Goal: Information Seeking & Learning: Learn about a topic

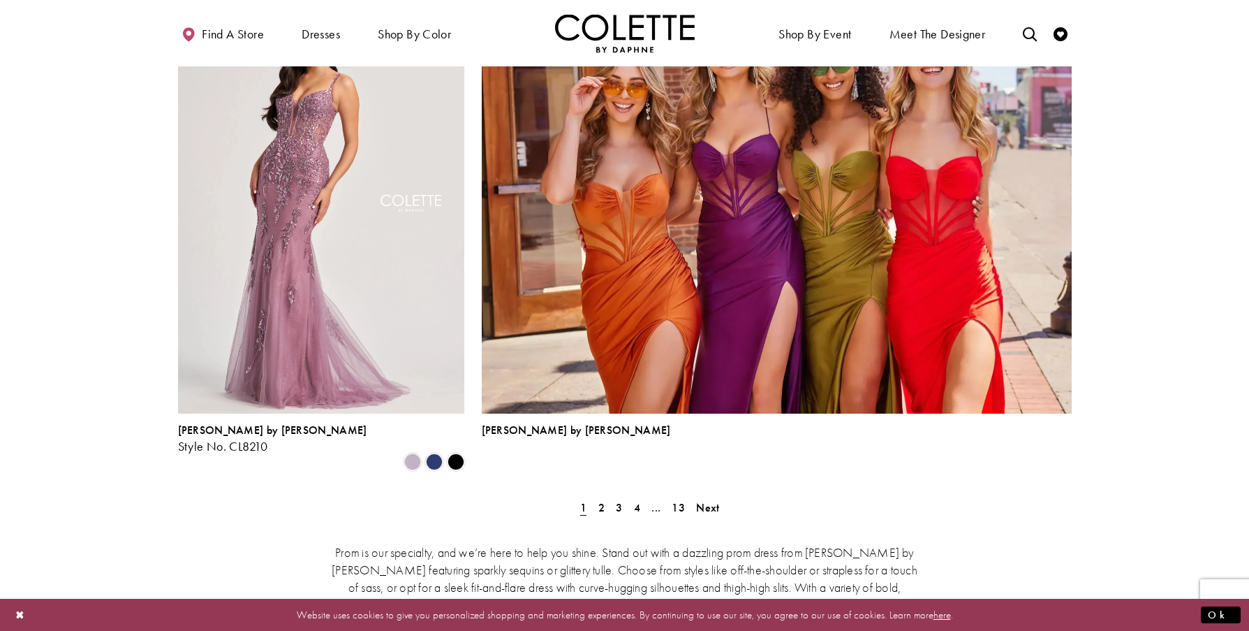
scroll to position [3026, 0]
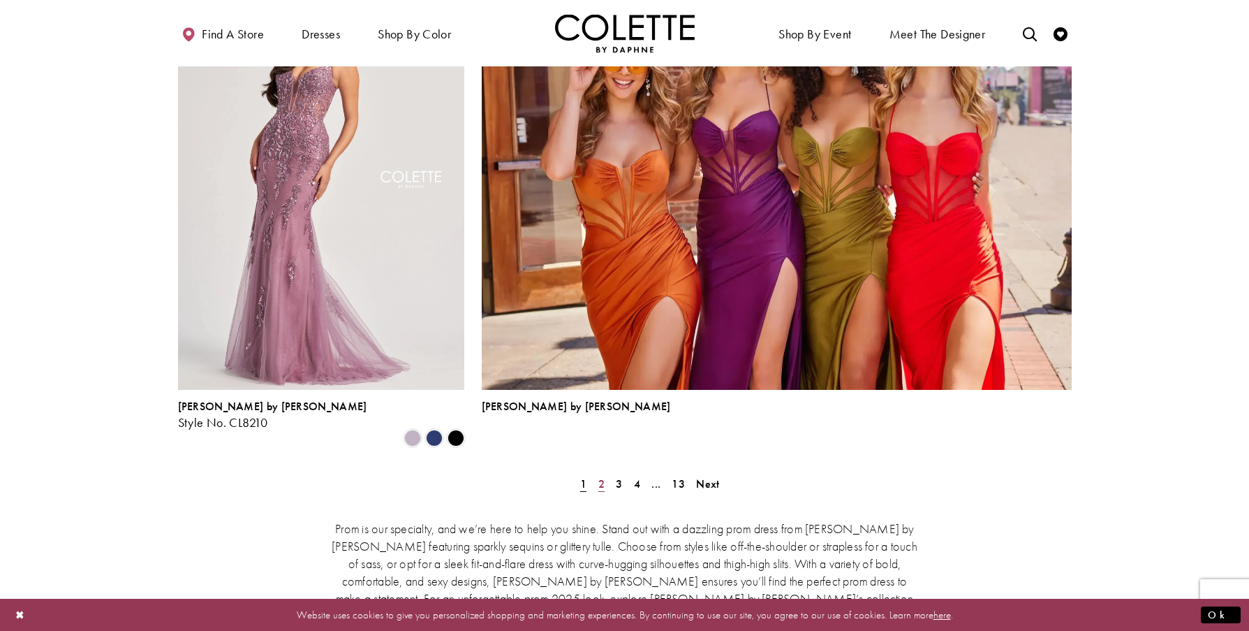
click at [602, 476] on span "2" at bounding box center [601, 483] width 6 height 15
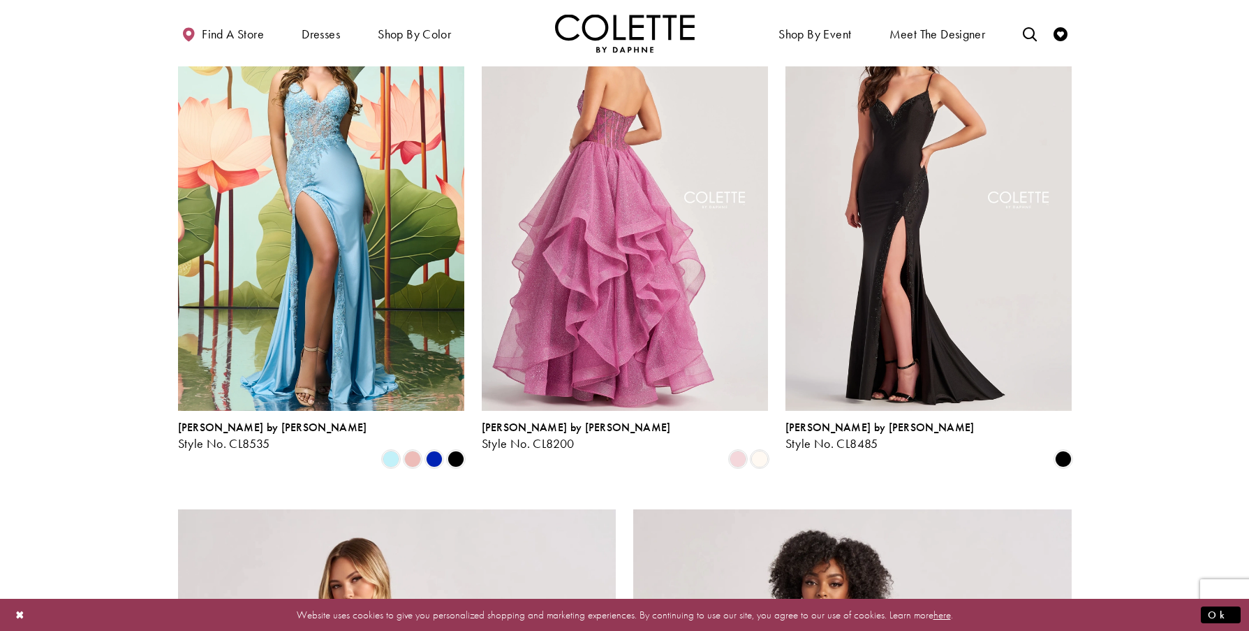
scroll to position [1987, 0]
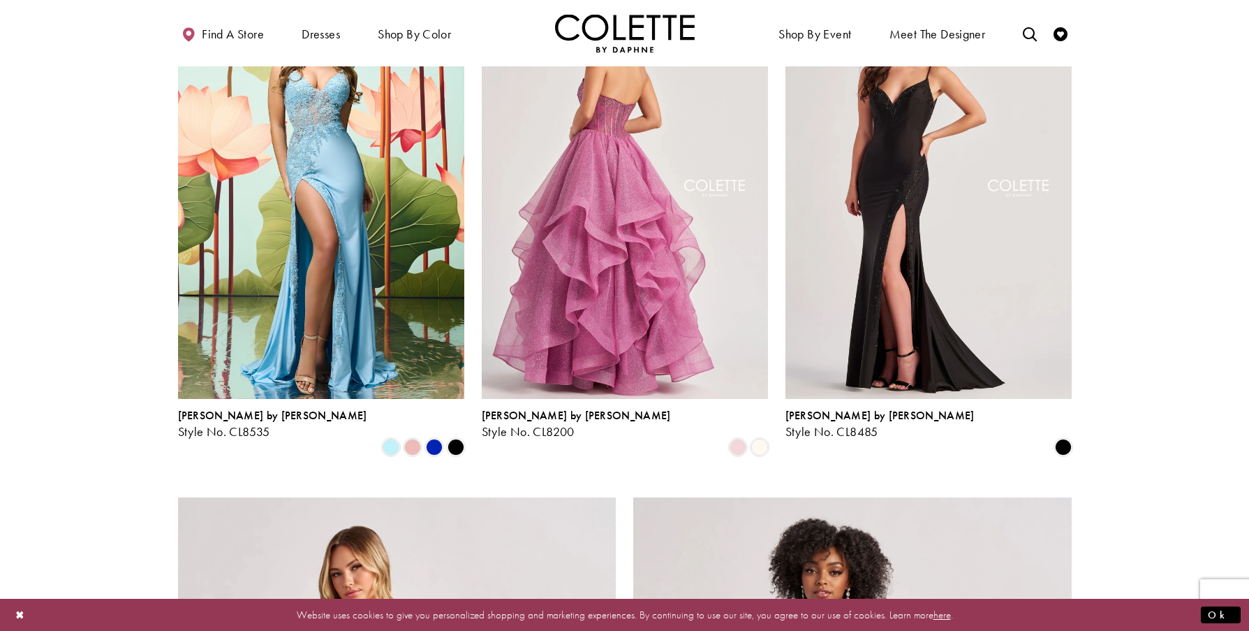
click at [650, 299] on img "Visit Colette by Daphne Style No. CL8200 Page" at bounding box center [625, 190] width 286 height 416
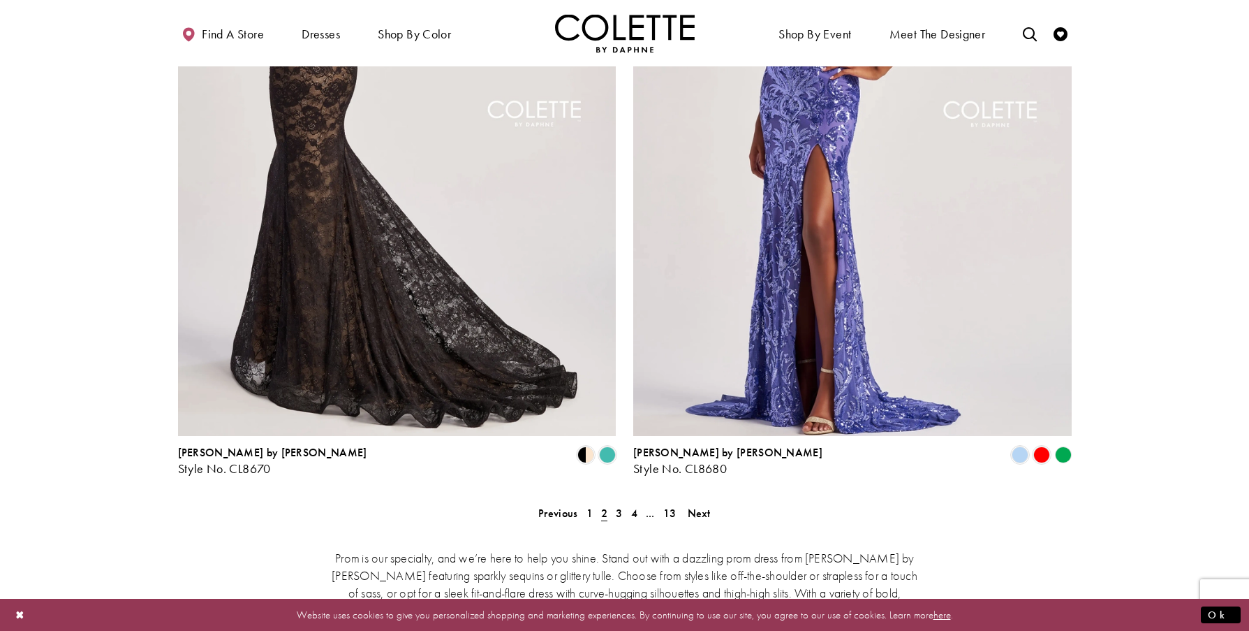
scroll to position [2919, 0]
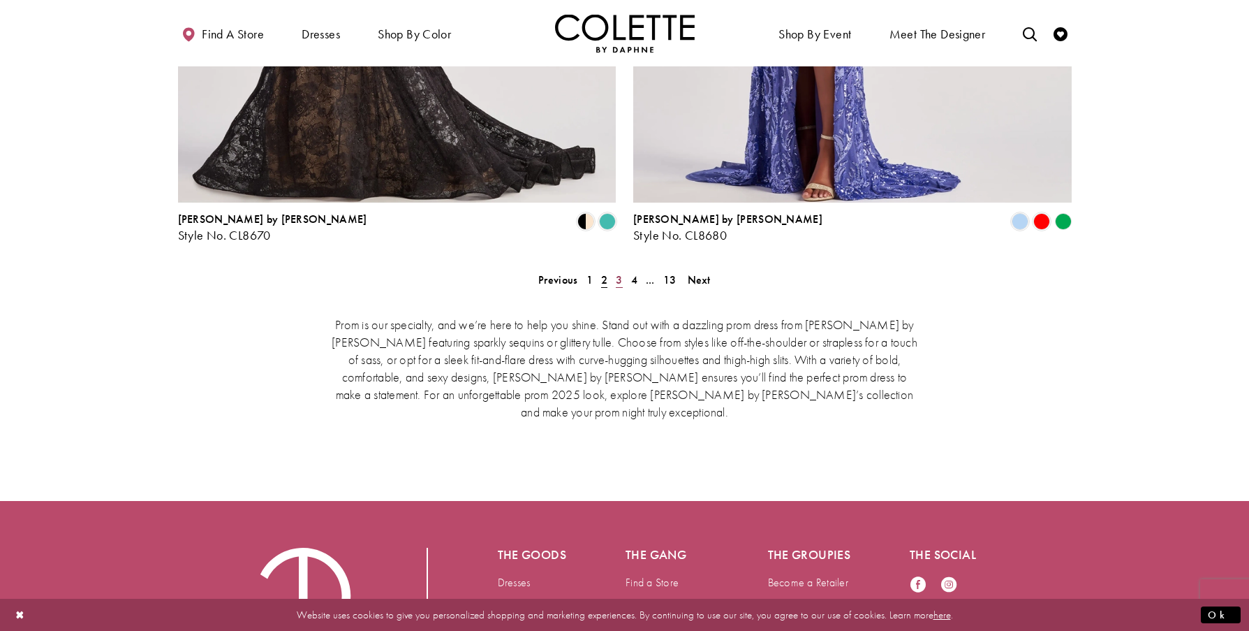
click at [617, 272] on span "3" at bounding box center [619, 279] width 6 height 15
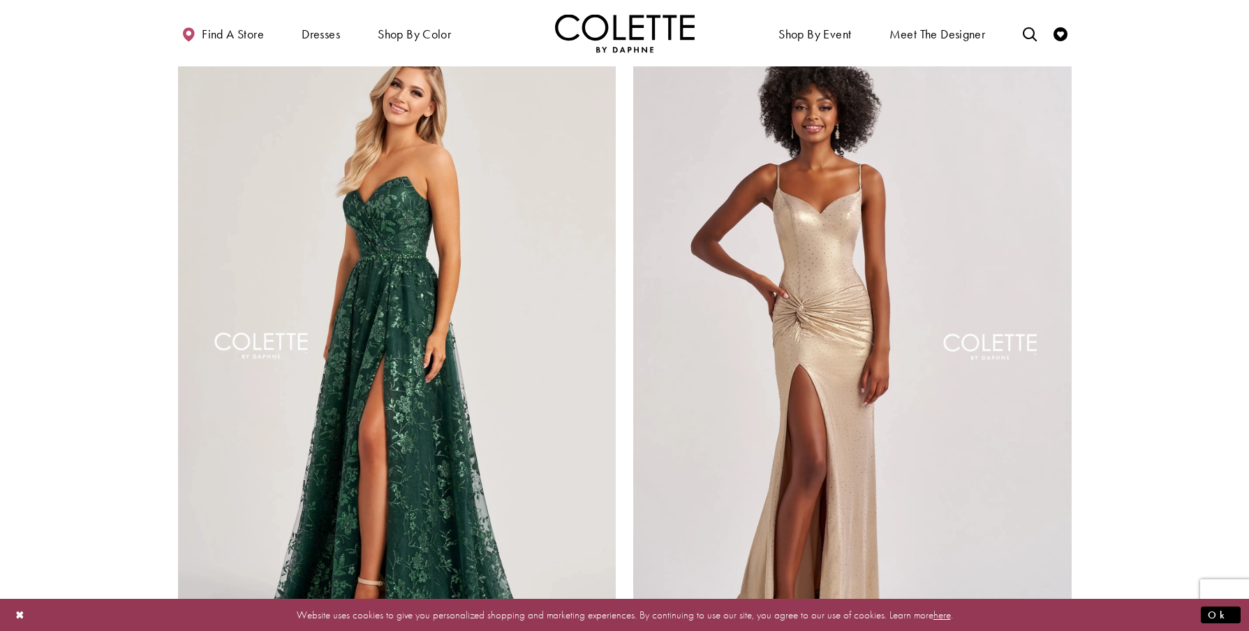
scroll to position [2686, 0]
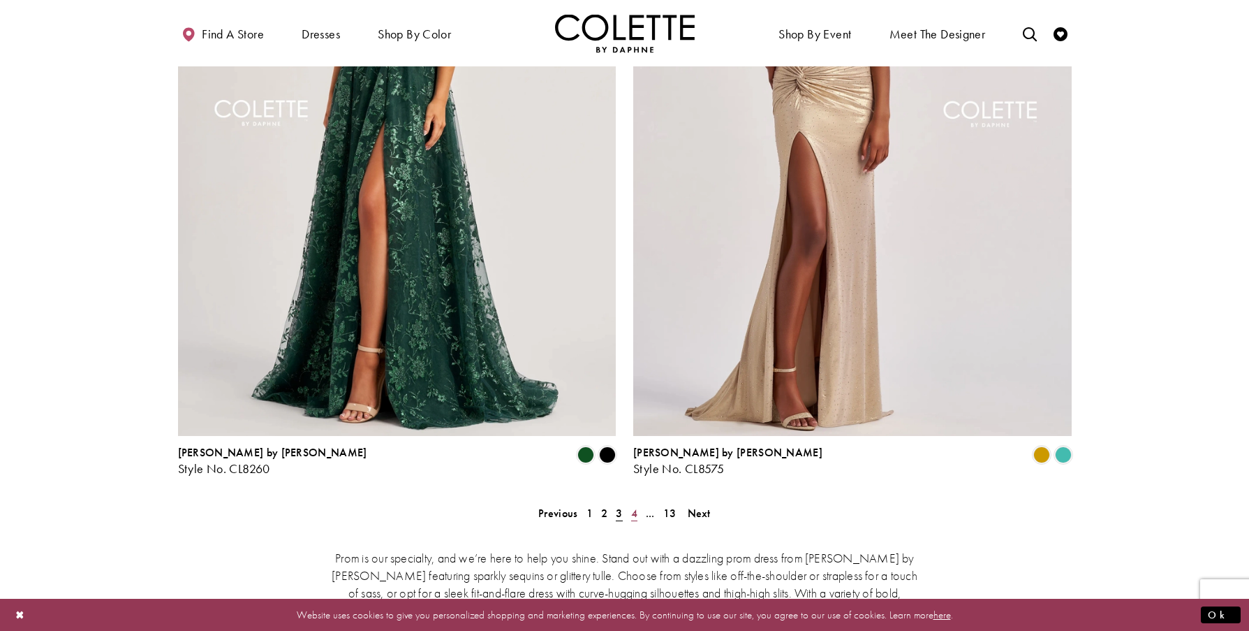
click at [630, 503] on link "4" at bounding box center [634, 513] width 15 height 20
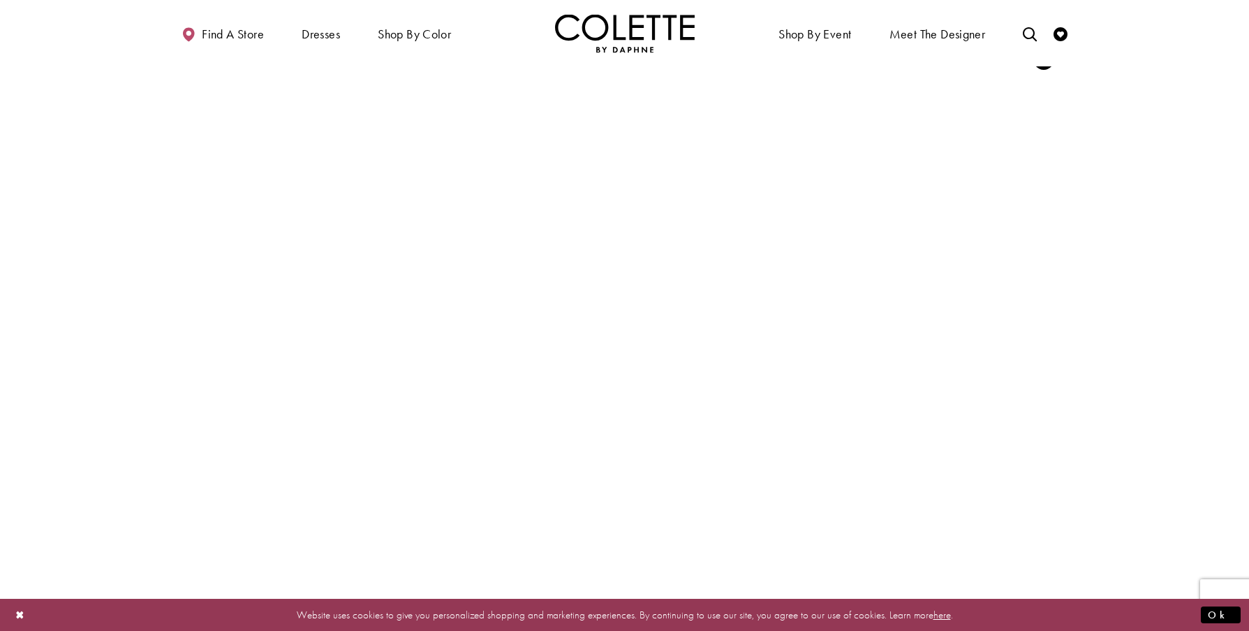
scroll to position [2686, 0]
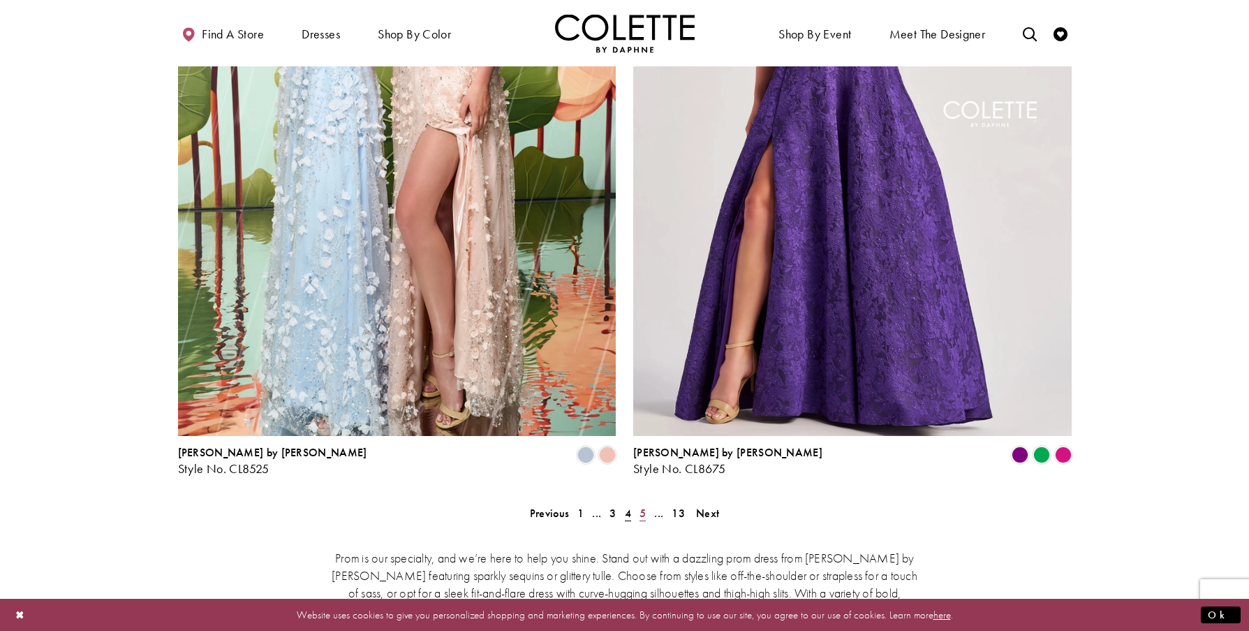
click at [640, 506] on span "5" at bounding box center [643, 513] width 6 height 15
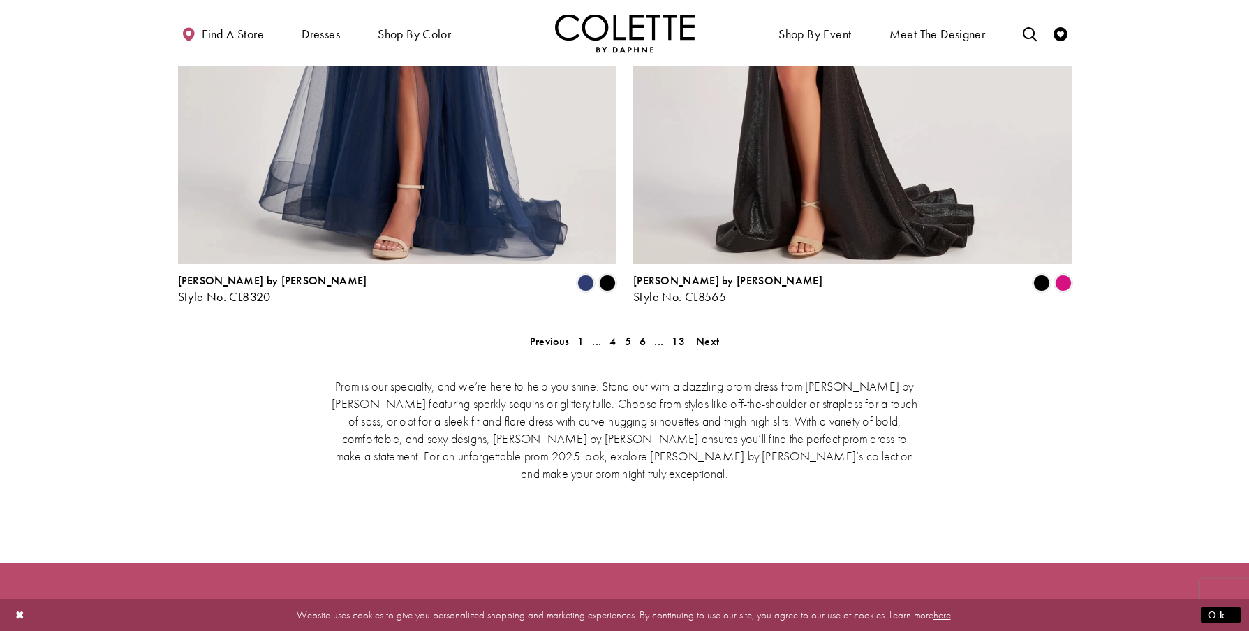
scroll to position [2919, 0]
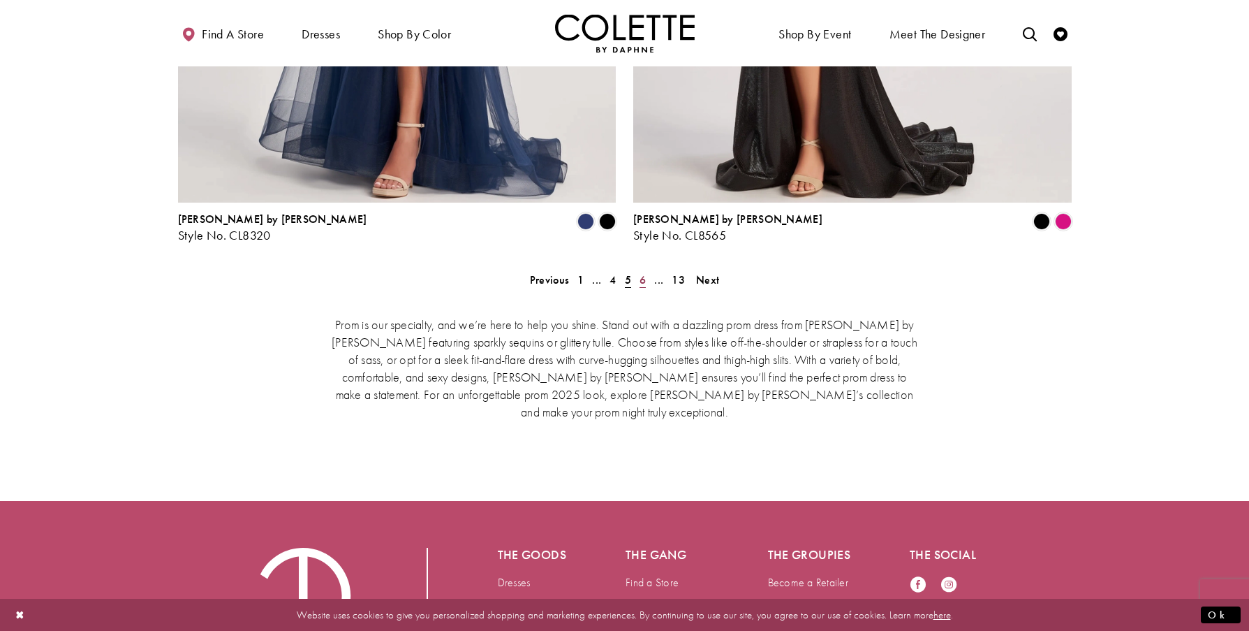
click at [641, 272] on span "6" at bounding box center [643, 279] width 6 height 15
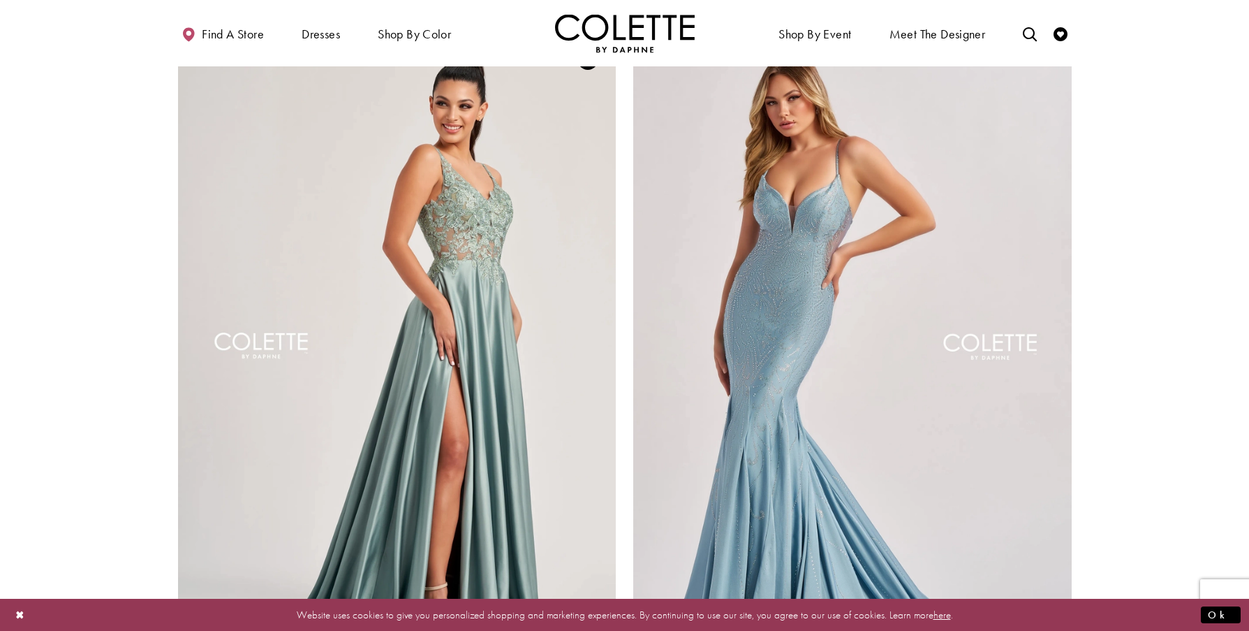
scroll to position [2686, 0]
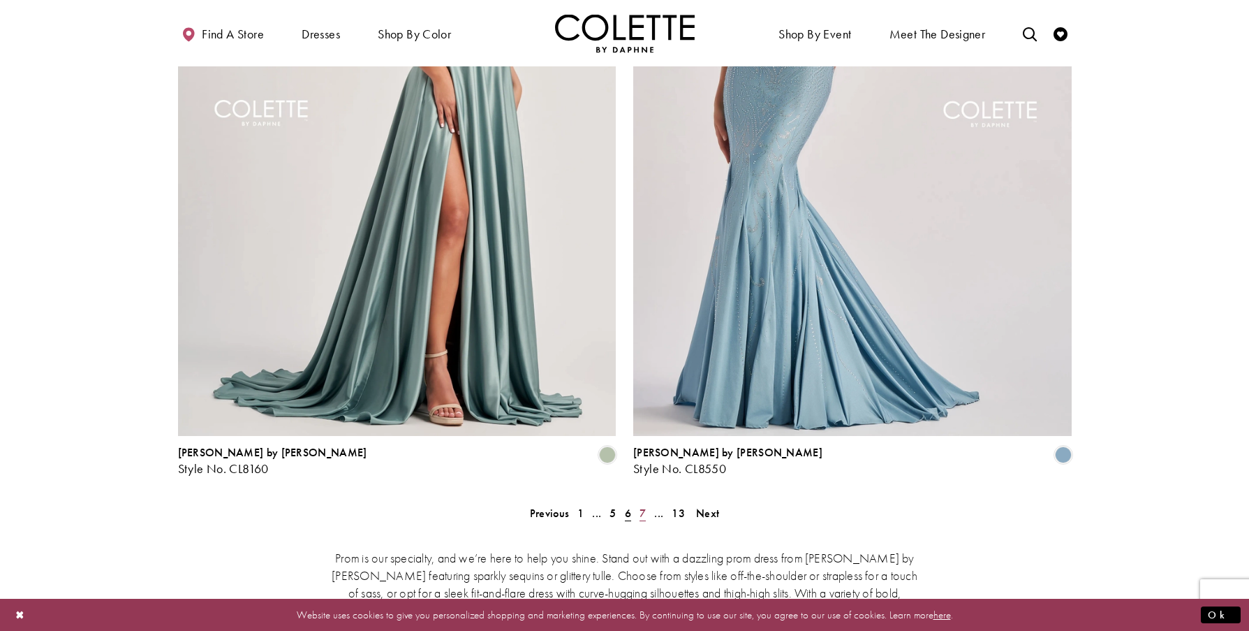
click at [638, 503] on link "7" at bounding box center [642, 513] width 15 height 20
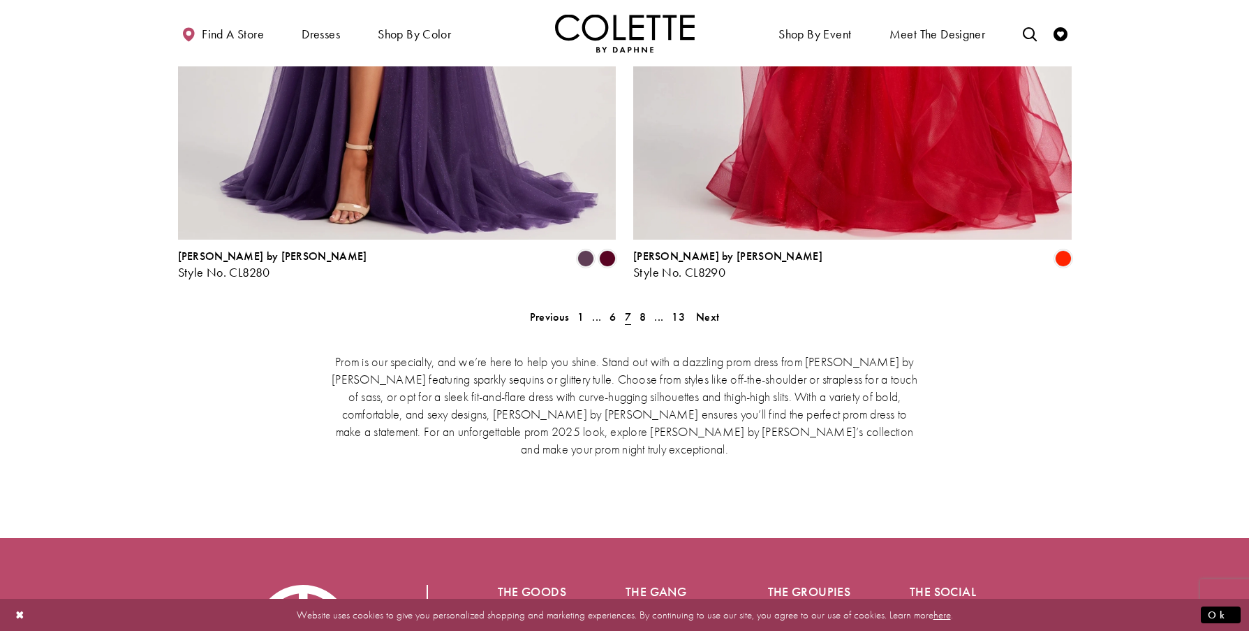
scroll to position [2919, 0]
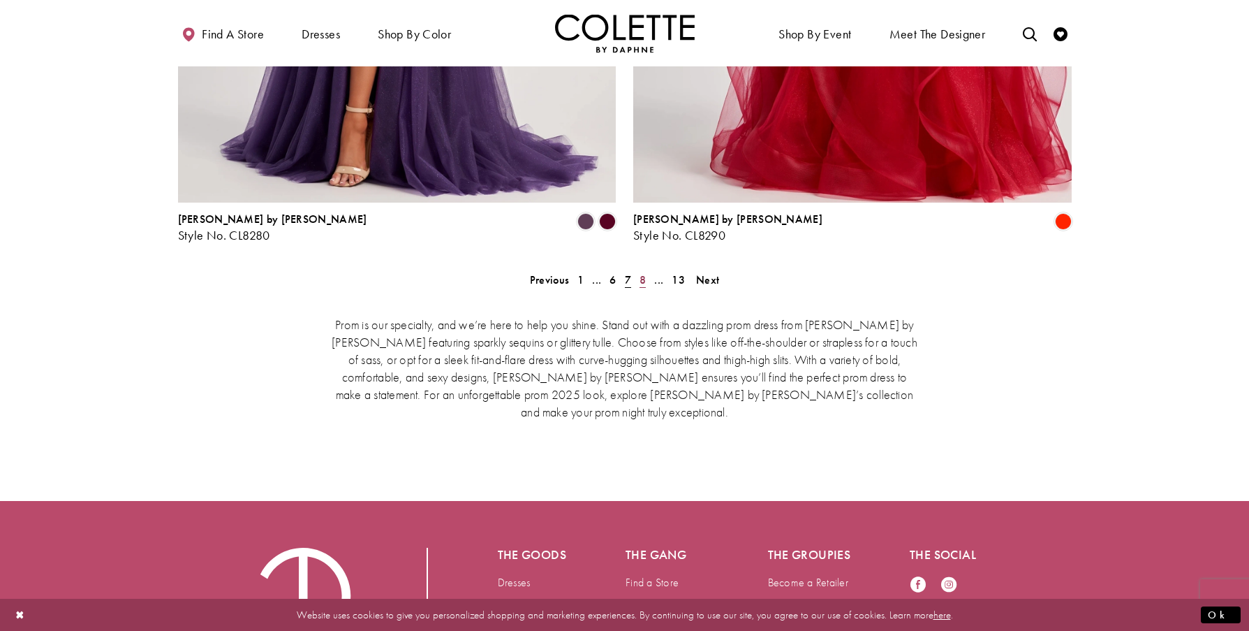
click at [640, 272] on span "8" at bounding box center [643, 279] width 6 height 15
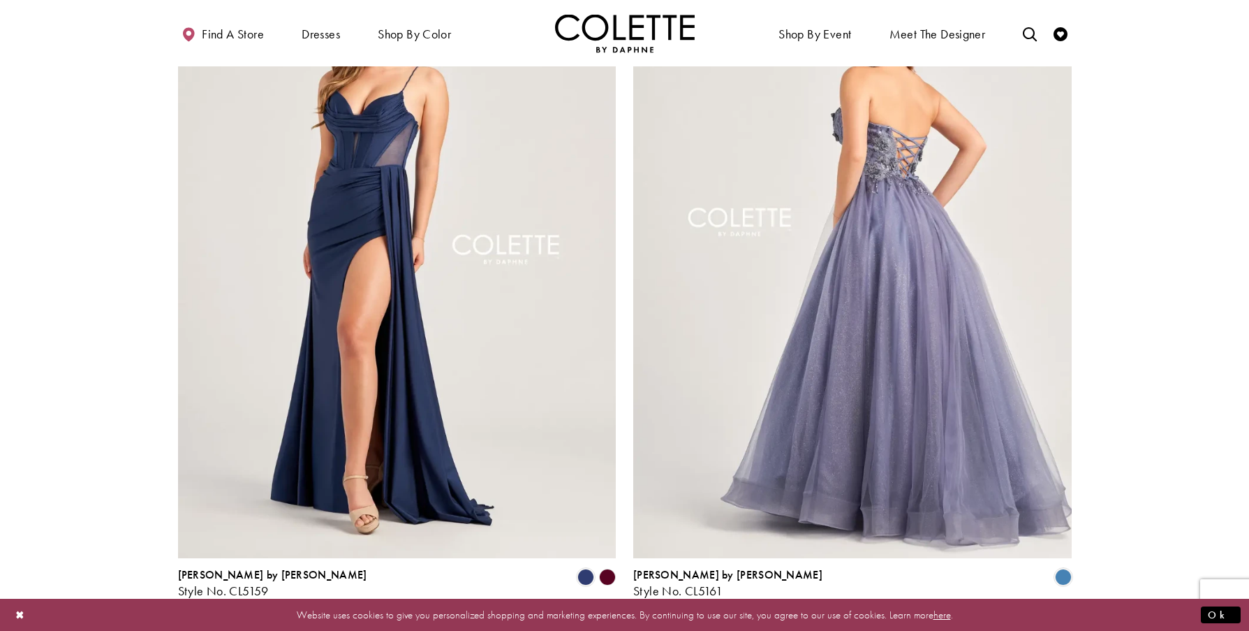
scroll to position [2686, 0]
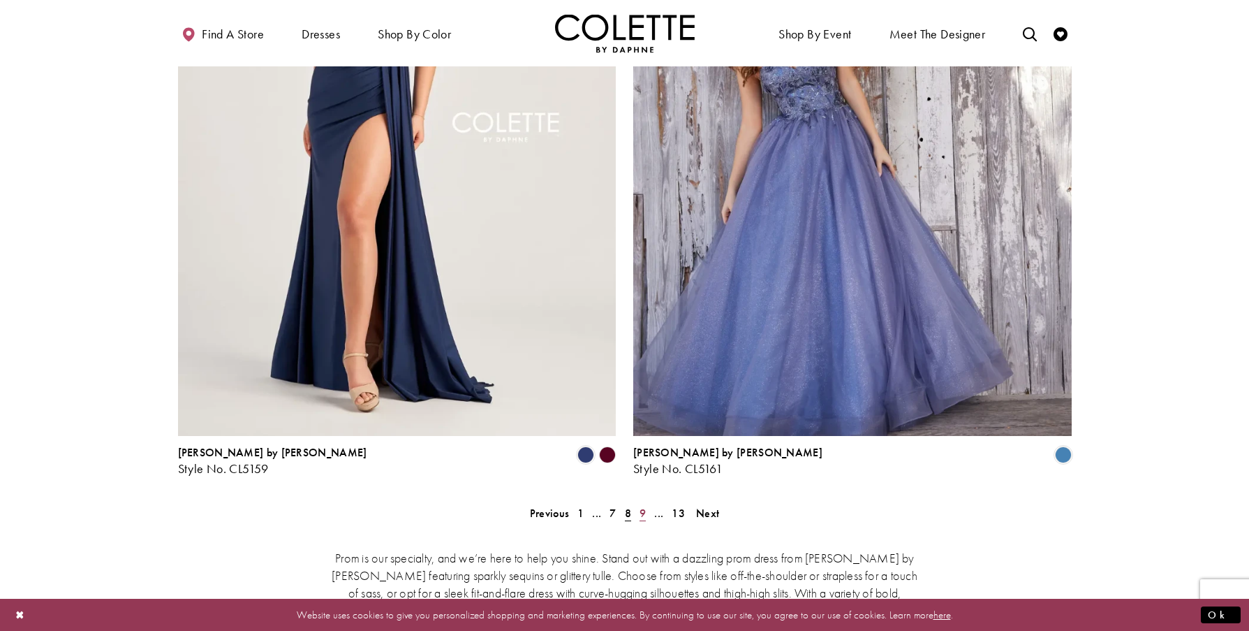
click at [640, 506] on span "9" at bounding box center [643, 513] width 6 height 15
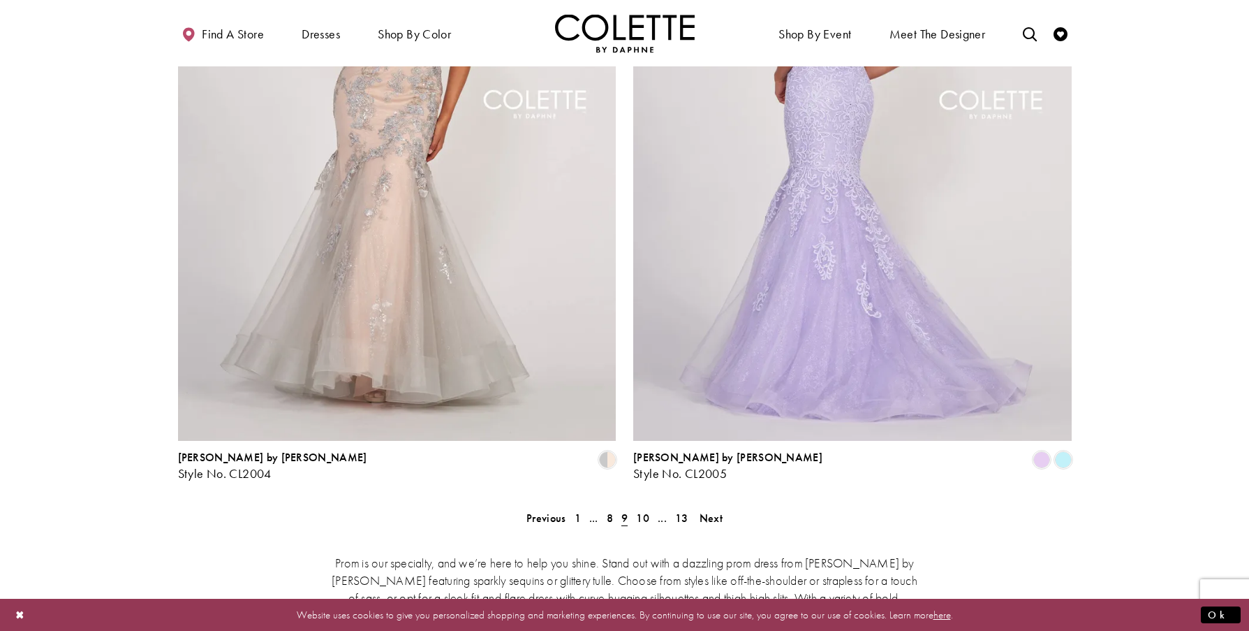
scroll to position [2686, 0]
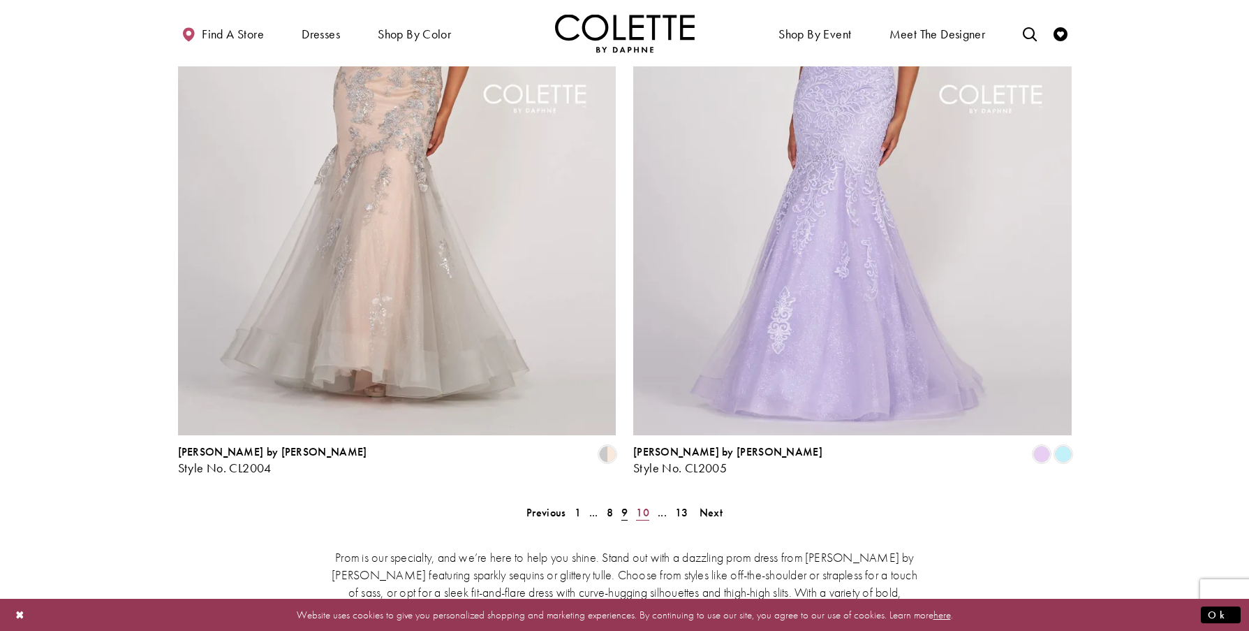
click at [643, 505] on span "10" at bounding box center [642, 512] width 13 height 15
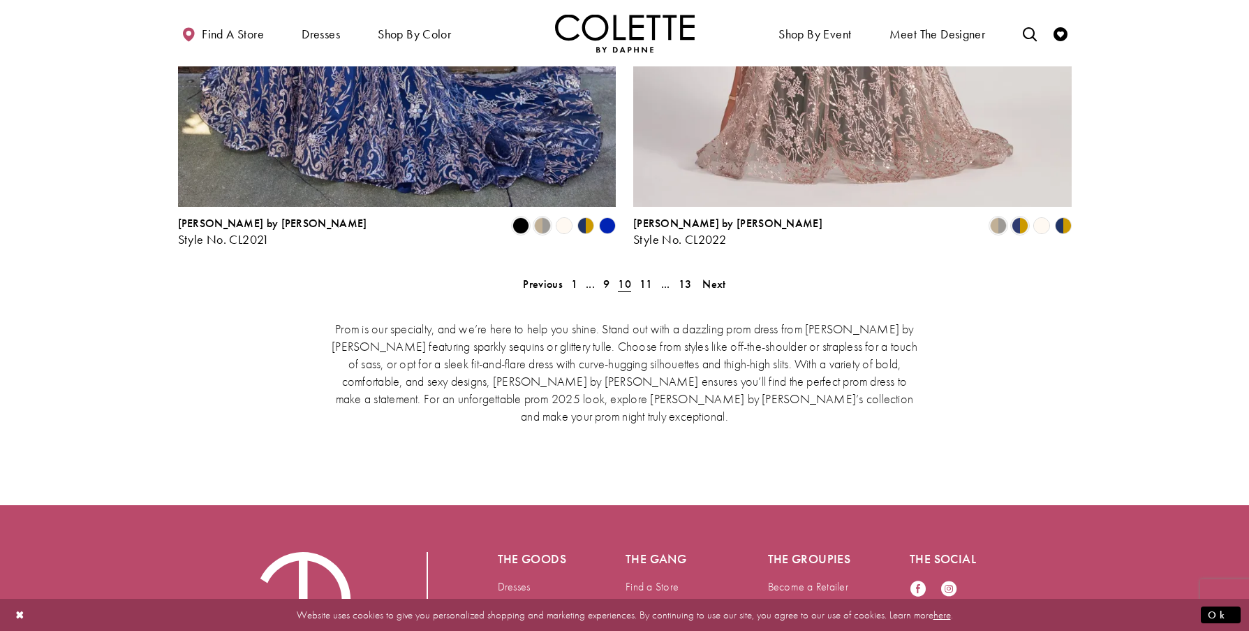
scroll to position [2918, 0]
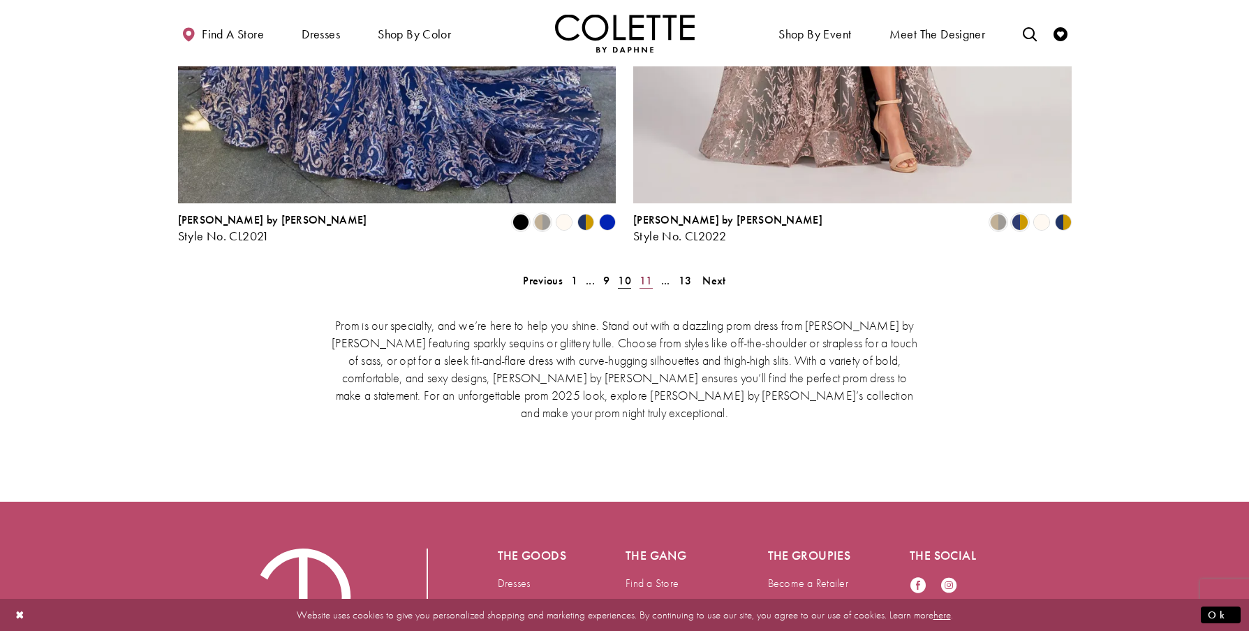
click at [647, 273] on span "11" at bounding box center [646, 280] width 13 height 15
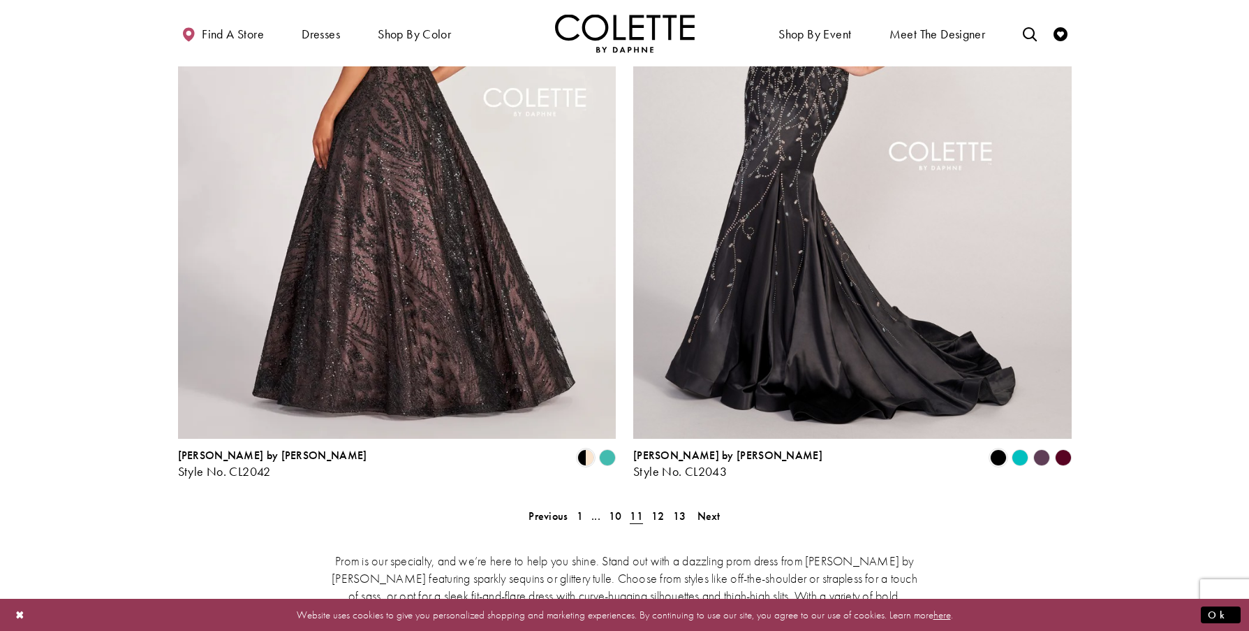
scroll to position [2919, 0]
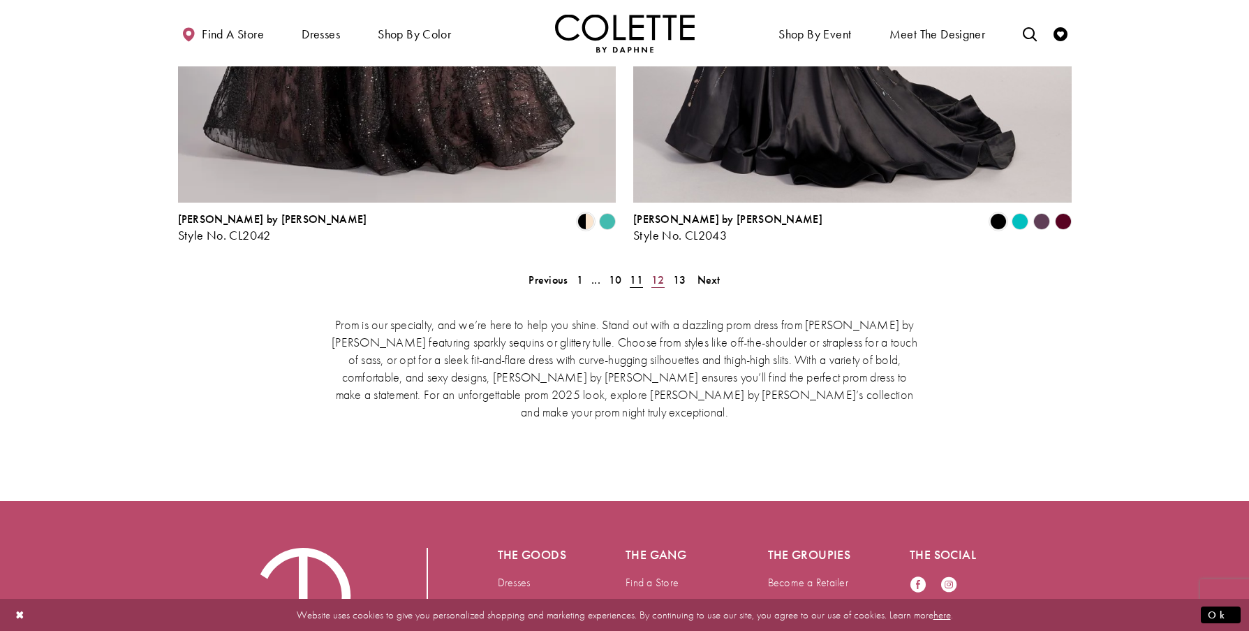
click at [657, 272] on span "12" at bounding box center [657, 279] width 13 height 15
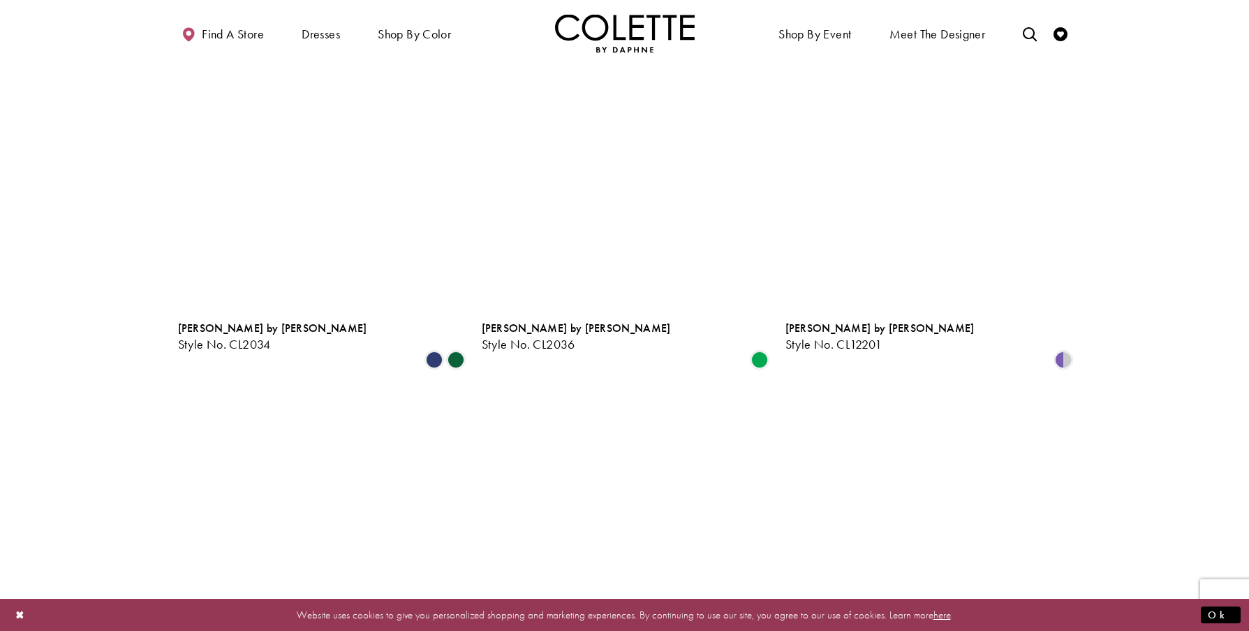
scroll to position [1056, 0]
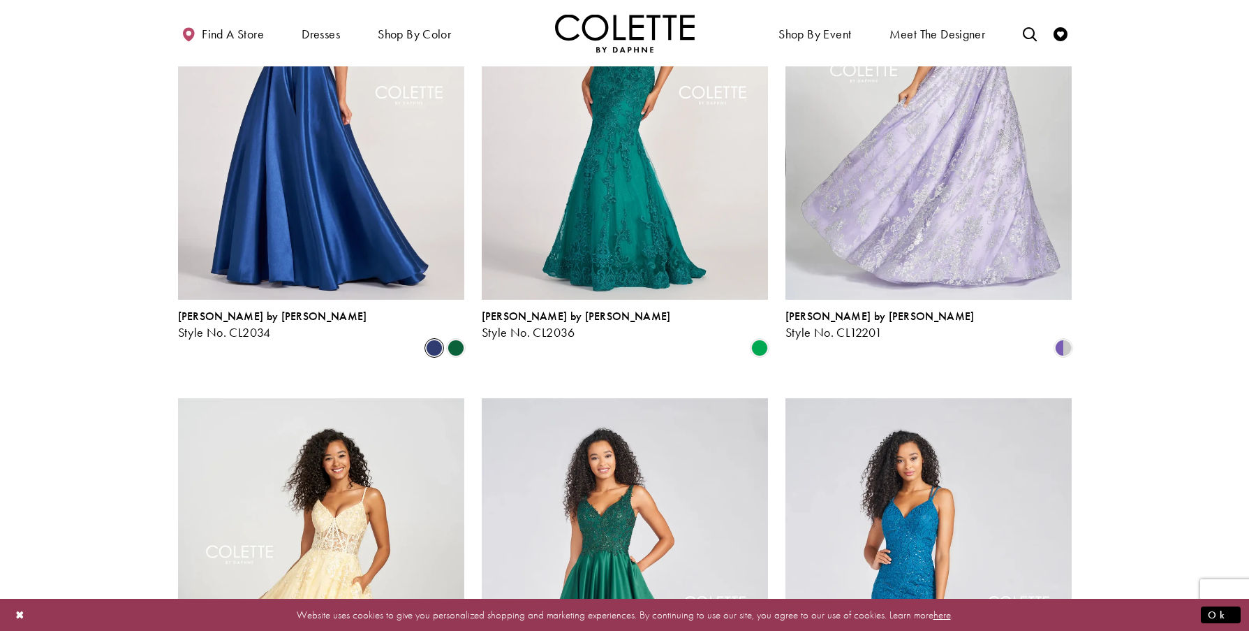
click at [436, 339] on span "Product List" at bounding box center [434, 347] width 17 height 17
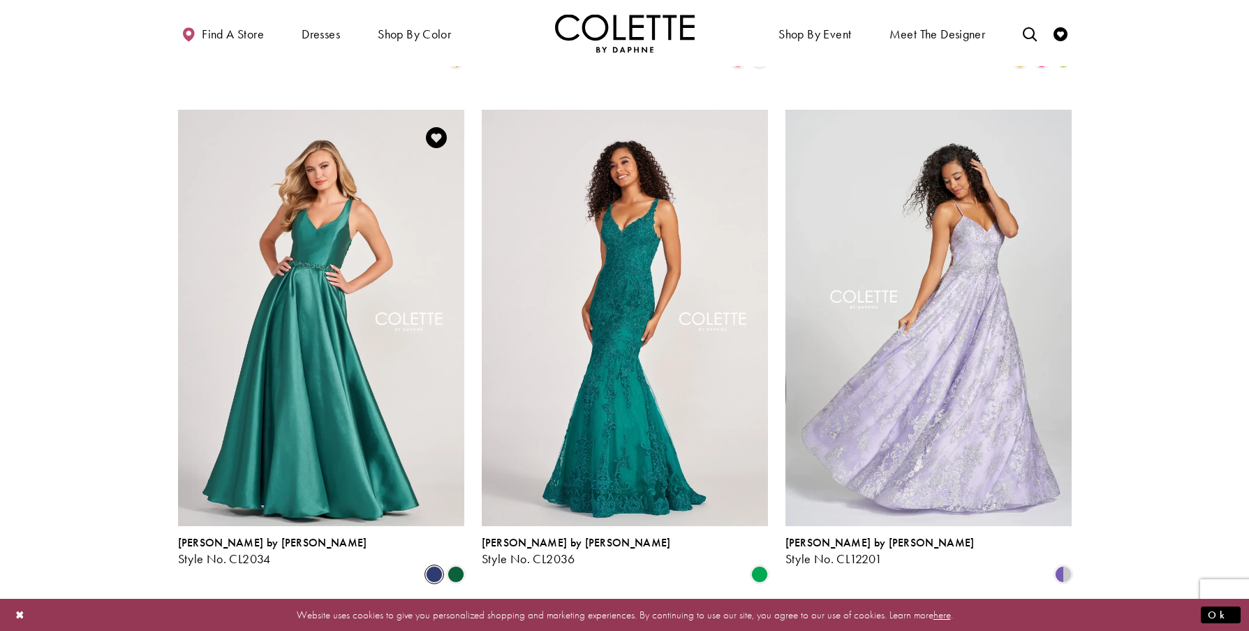
scroll to position [824, 0]
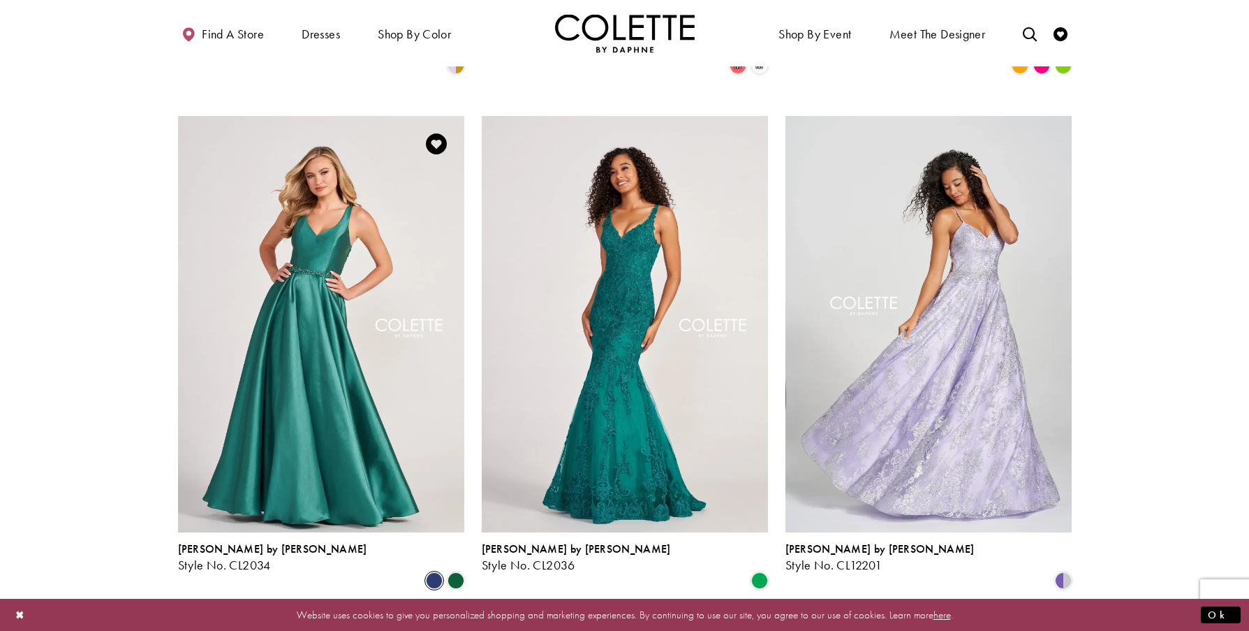
click at [395, 258] on img "Visit Colette by Daphne Style No. CL2034 Page" at bounding box center [321, 324] width 286 height 416
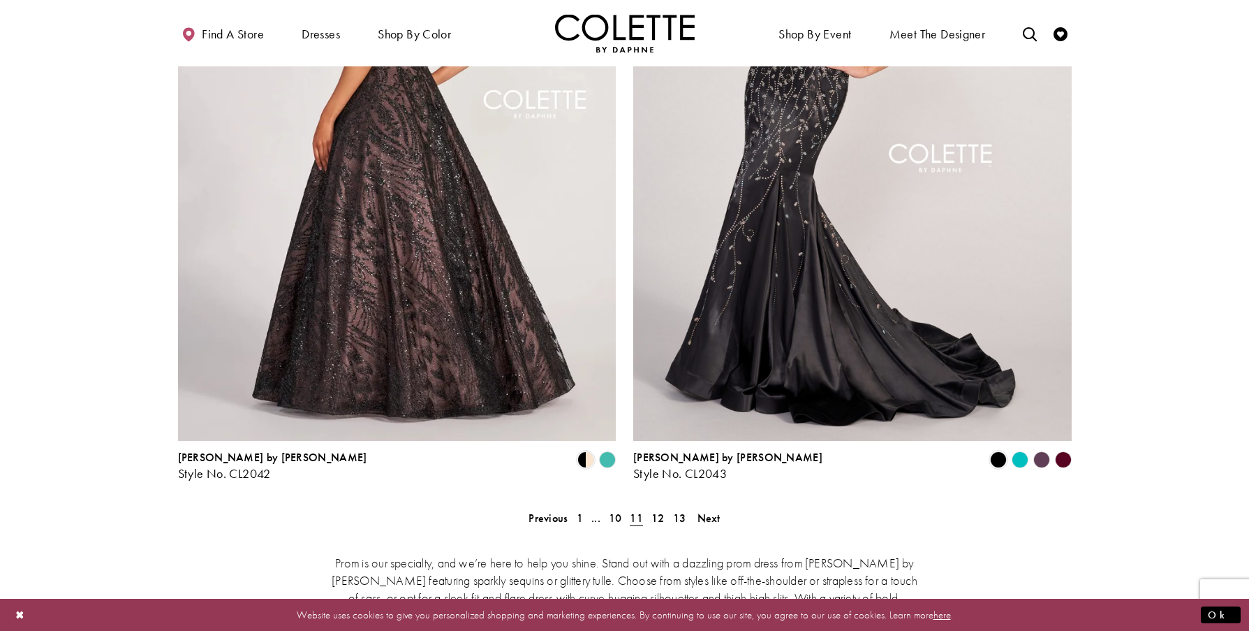
scroll to position [2686, 0]
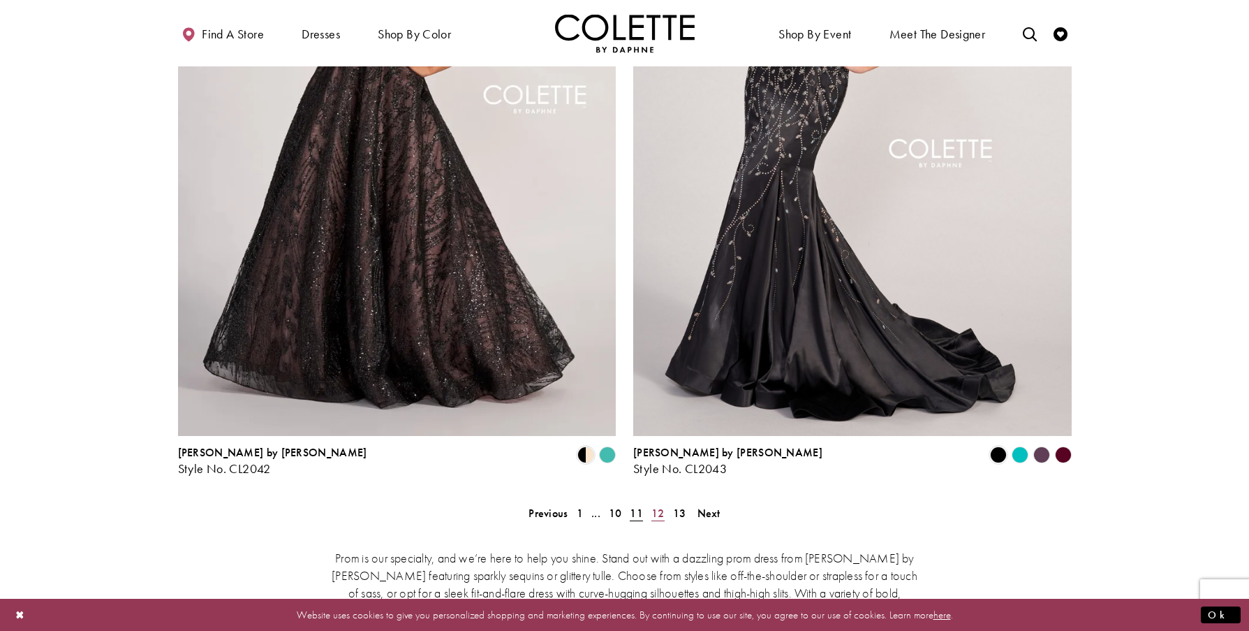
click at [663, 506] on span "12" at bounding box center [657, 513] width 13 height 15
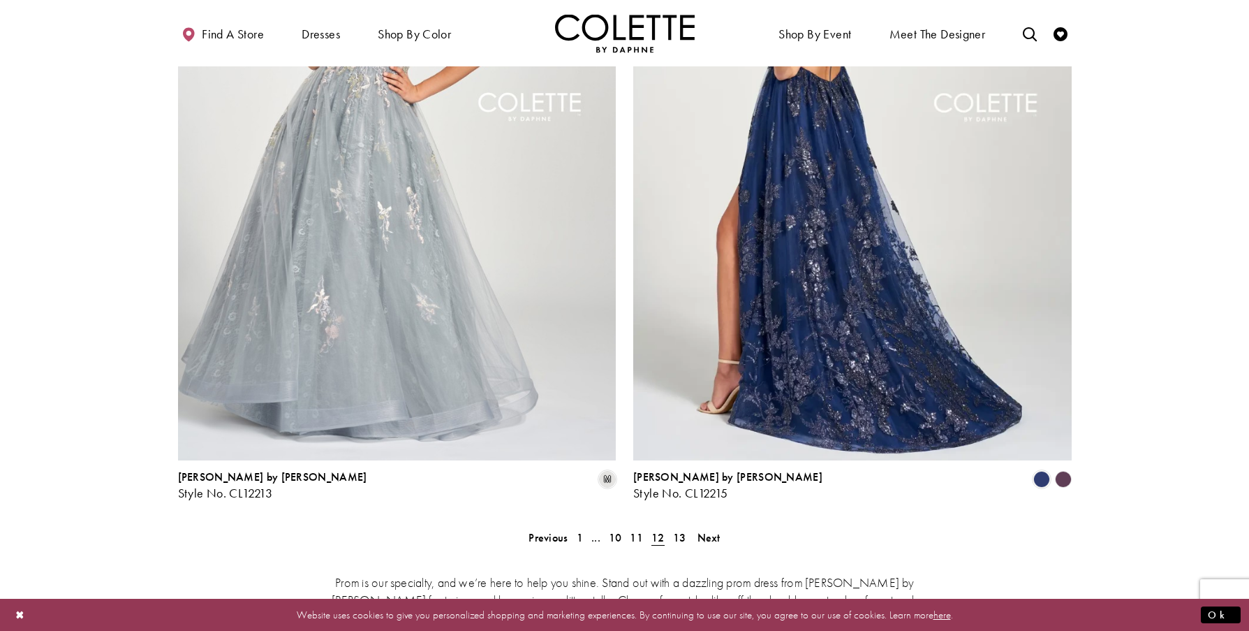
scroll to position [2686, 0]
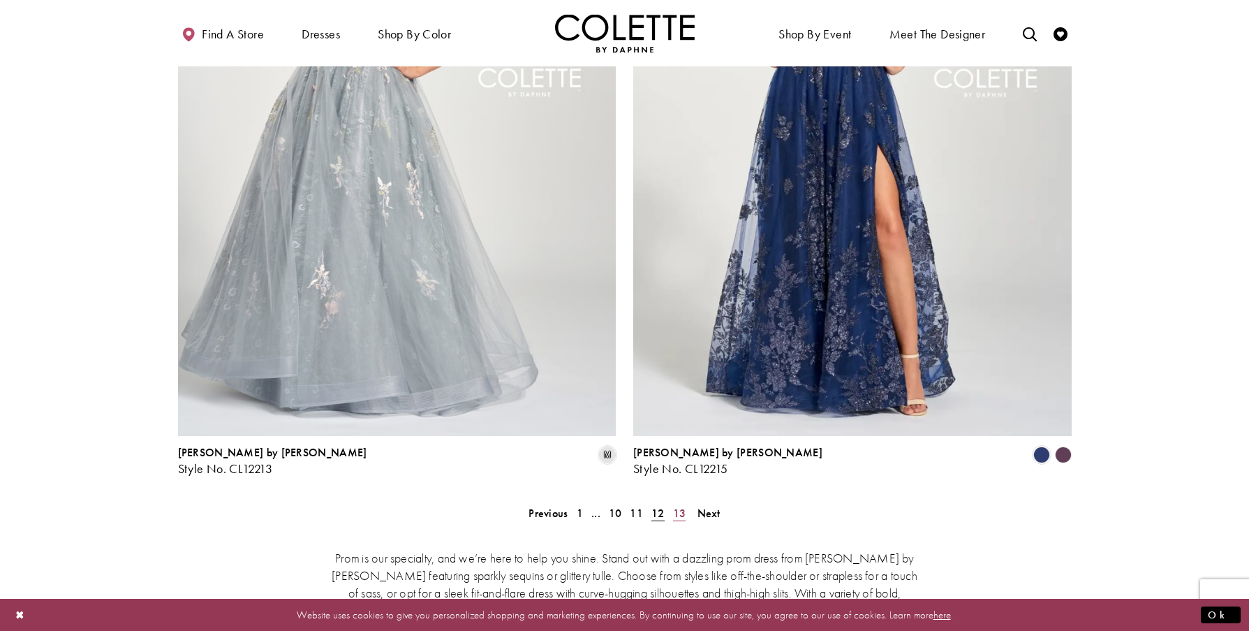
click at [679, 506] on span "13" at bounding box center [679, 513] width 13 height 15
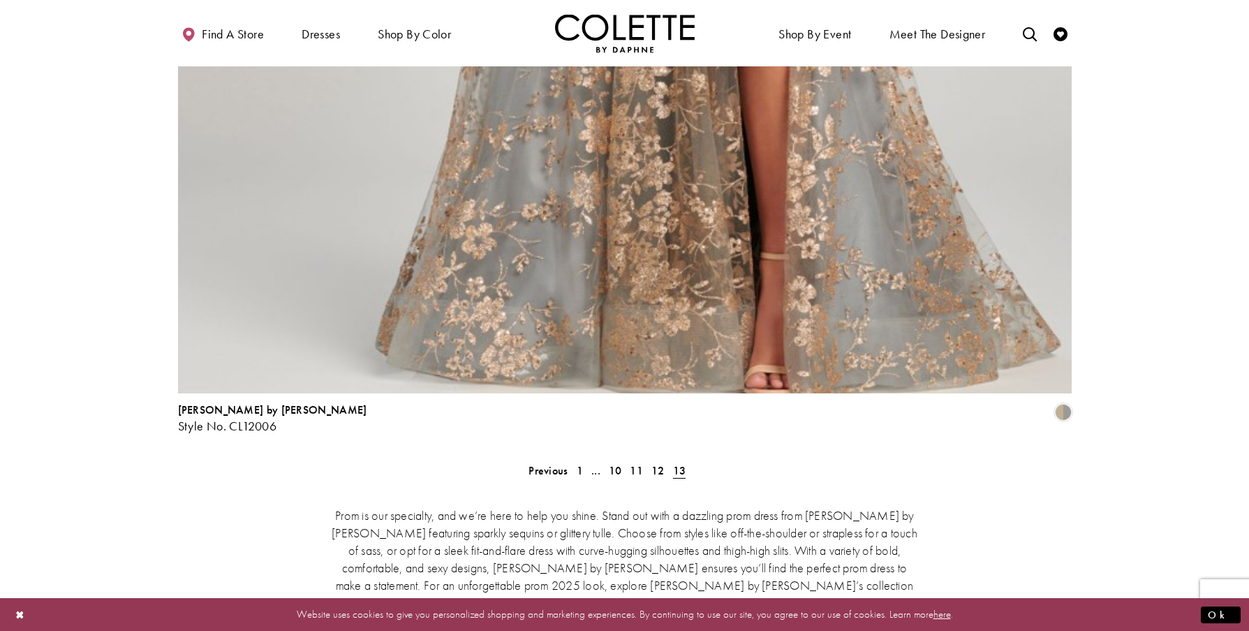
scroll to position [2686, 0]
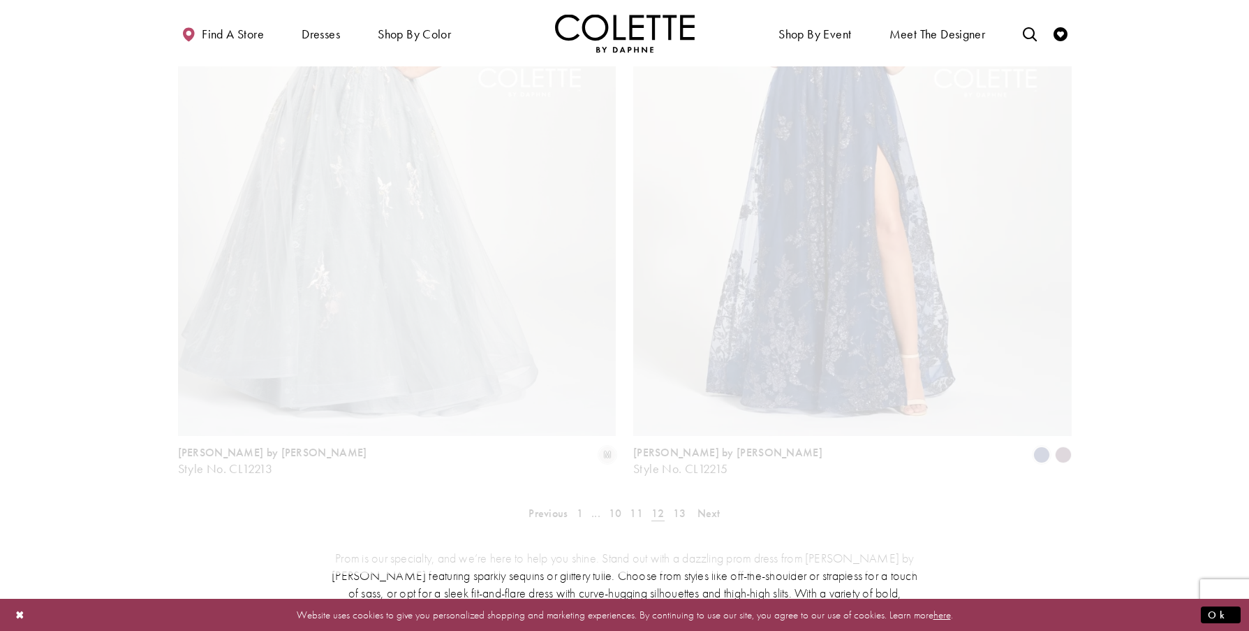
scroll to position [358, 0]
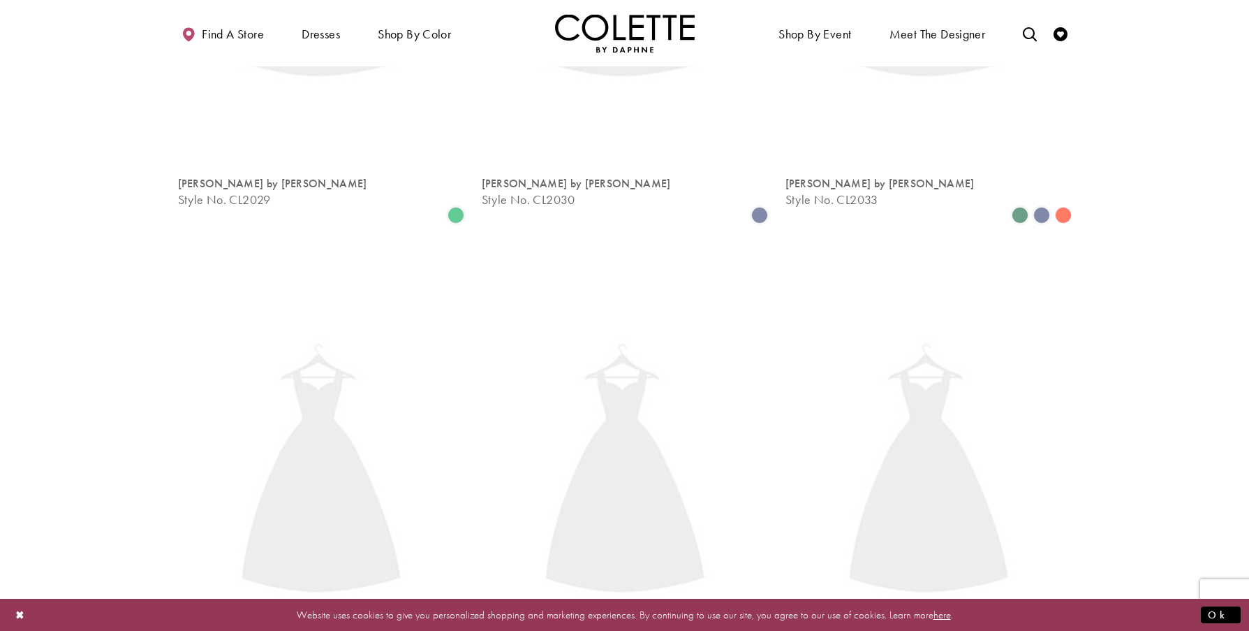
scroll to position [358, 0]
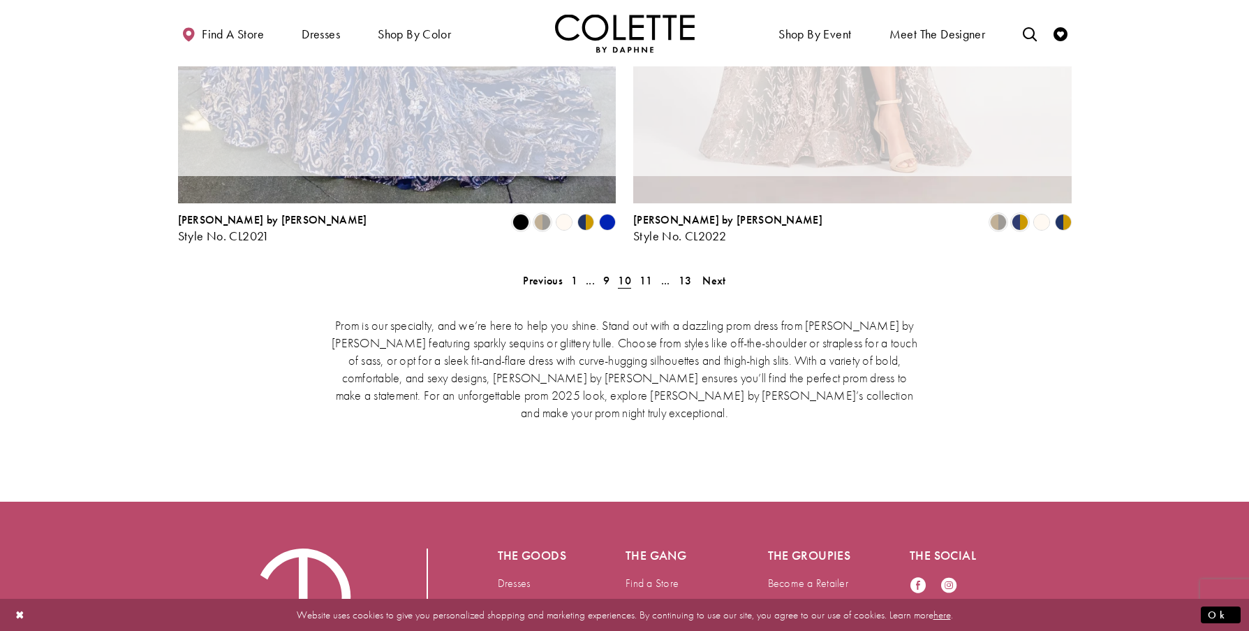
scroll to position [358, 0]
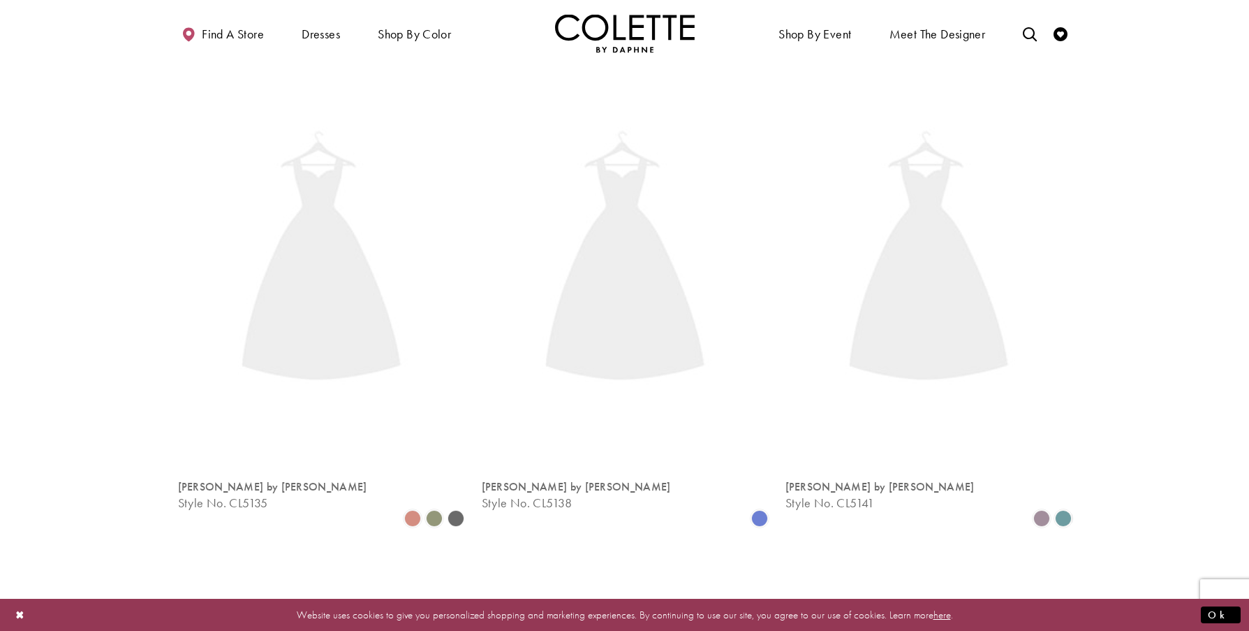
scroll to position [358, 0]
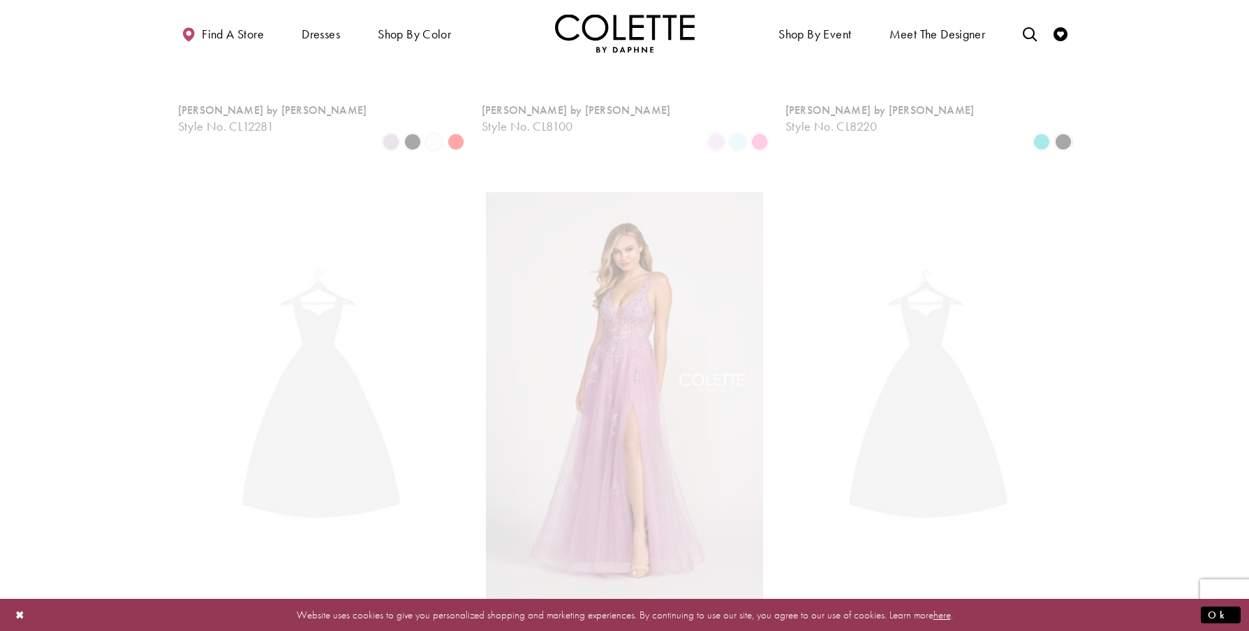
scroll to position [358, 0]
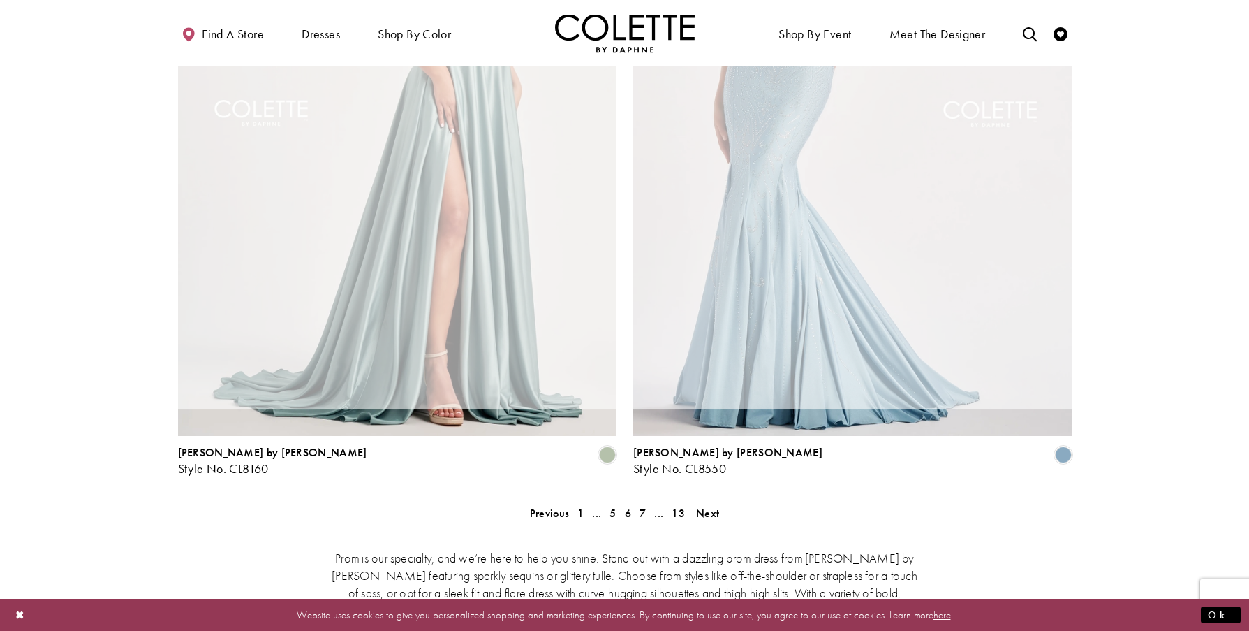
scroll to position [358, 0]
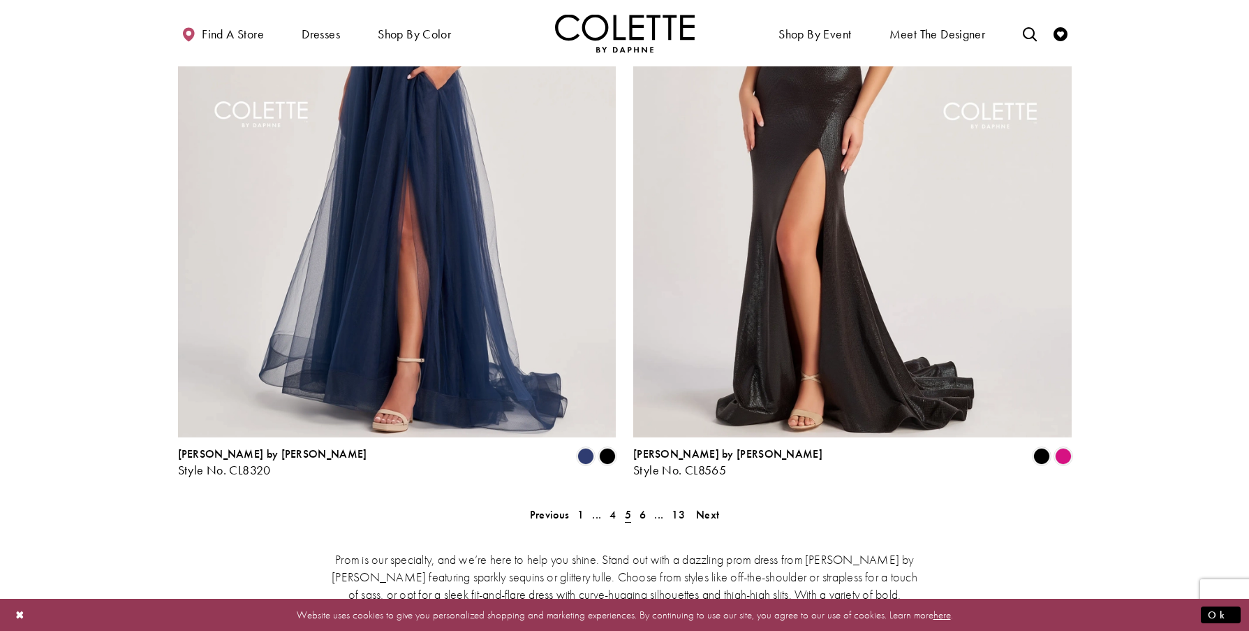
scroll to position [2686, 0]
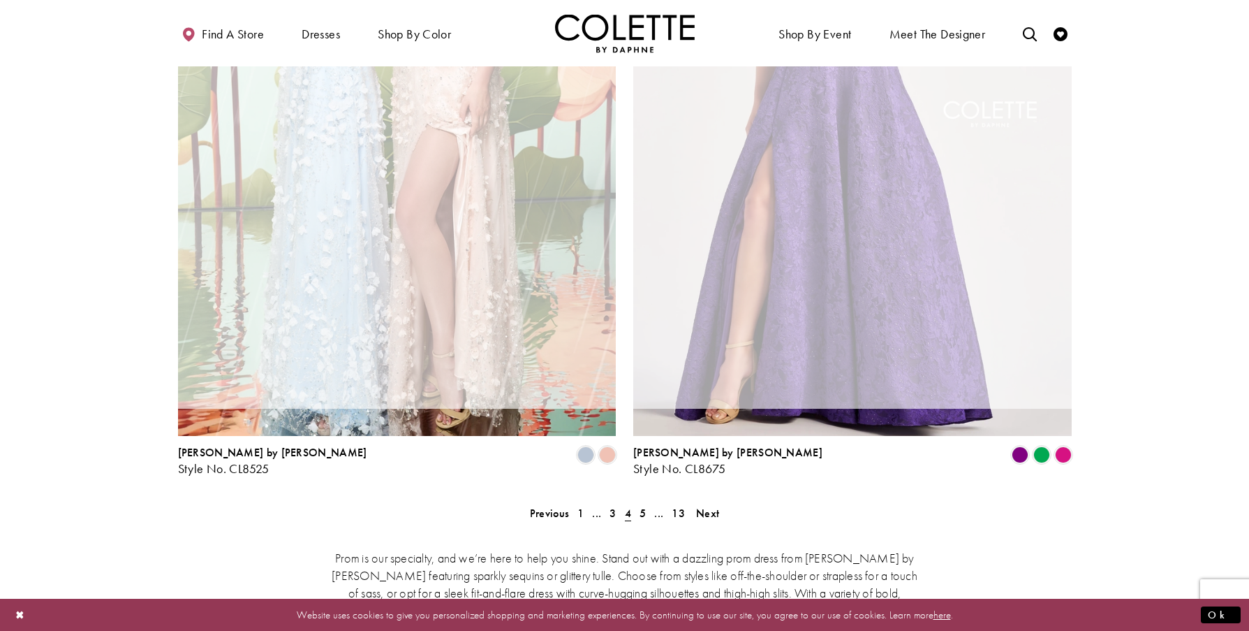
scroll to position [358, 0]
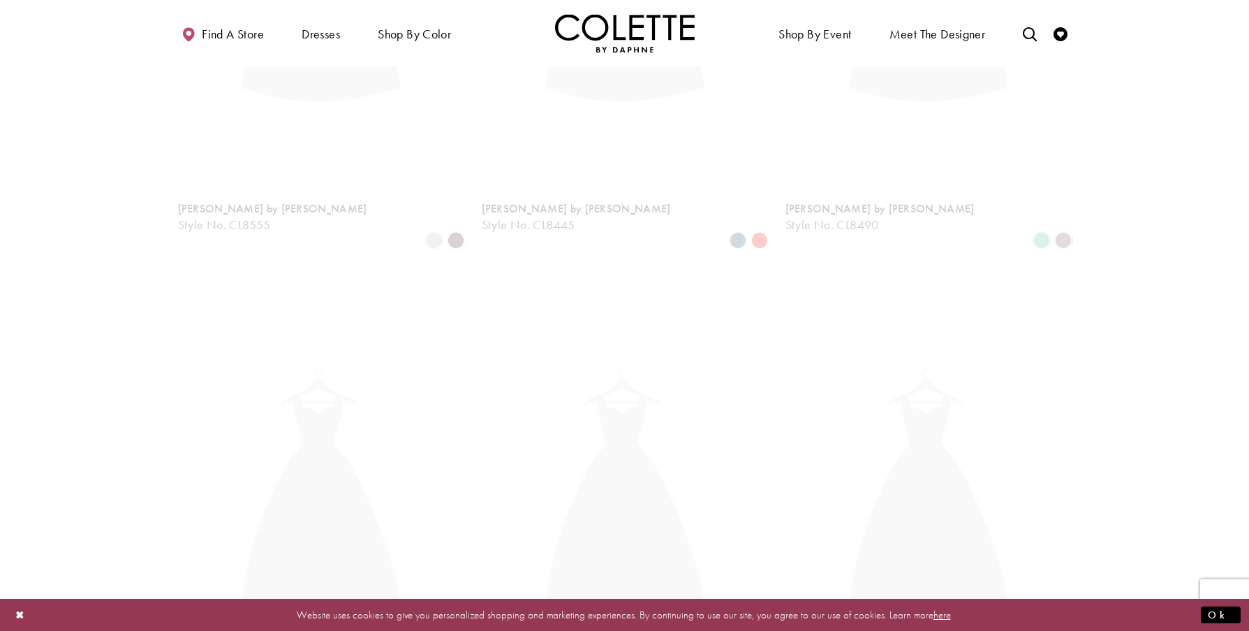
scroll to position [358, 0]
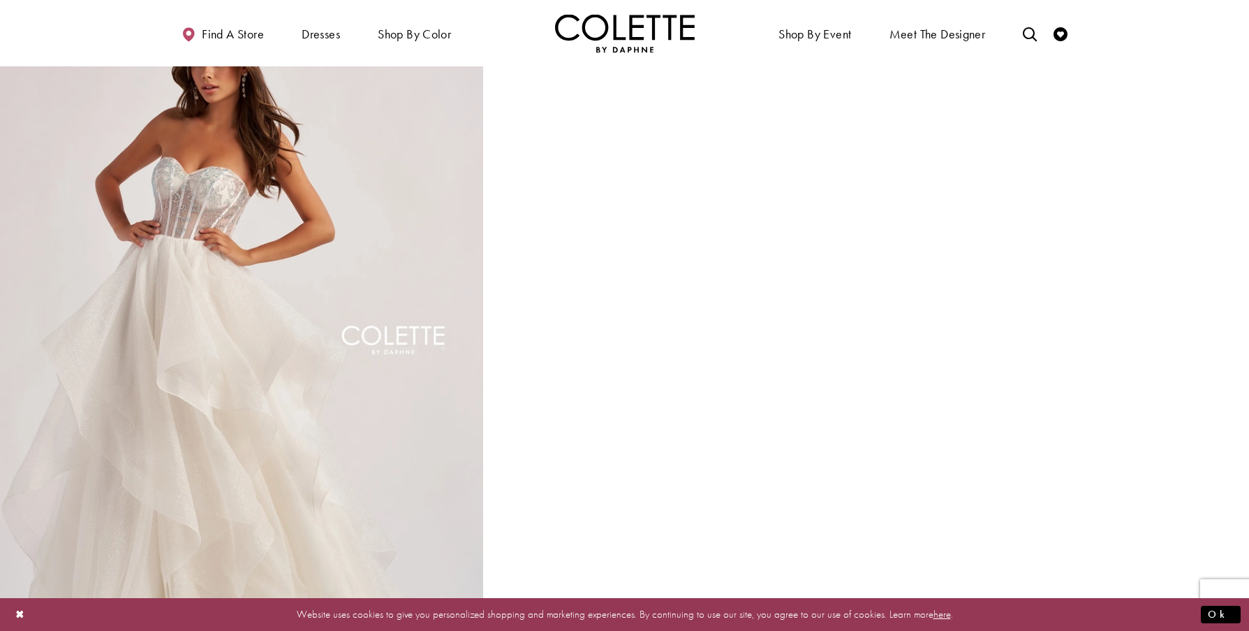
scroll to position [1164, 0]
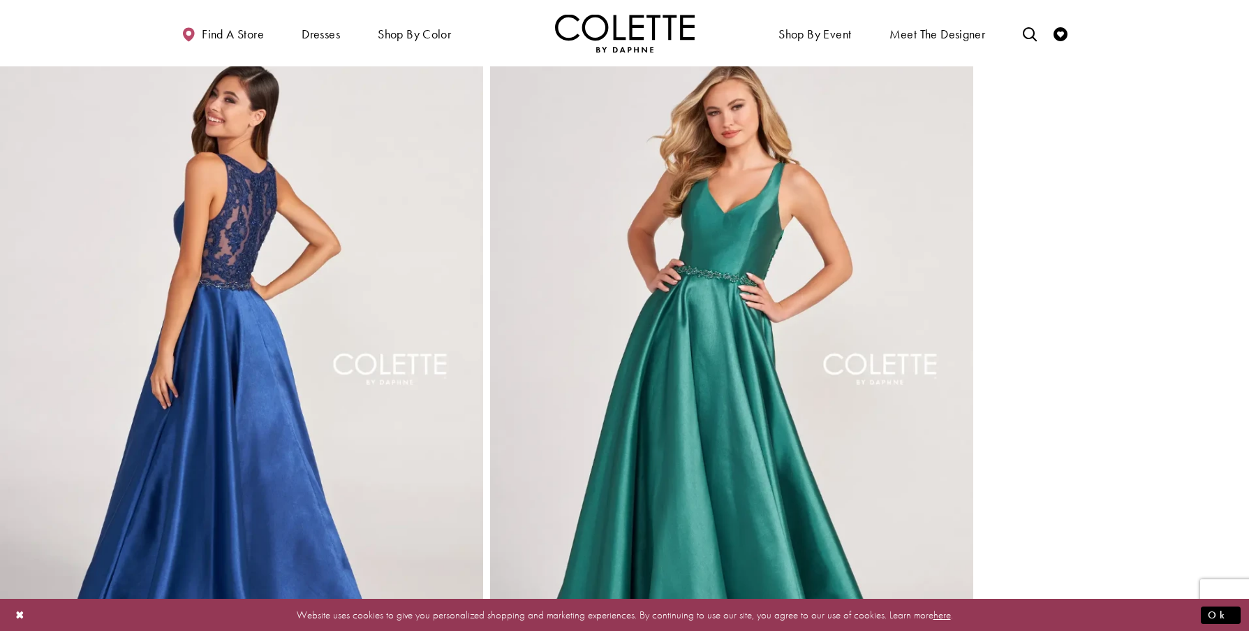
scroll to position [466, 0]
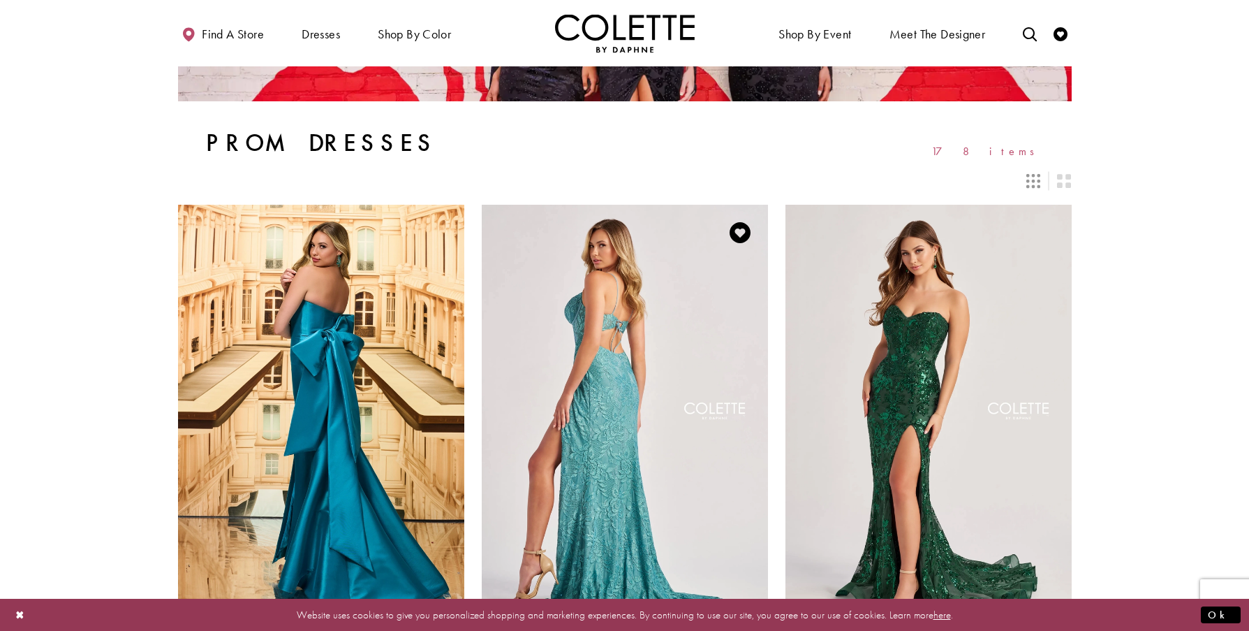
scroll to position [233, 0]
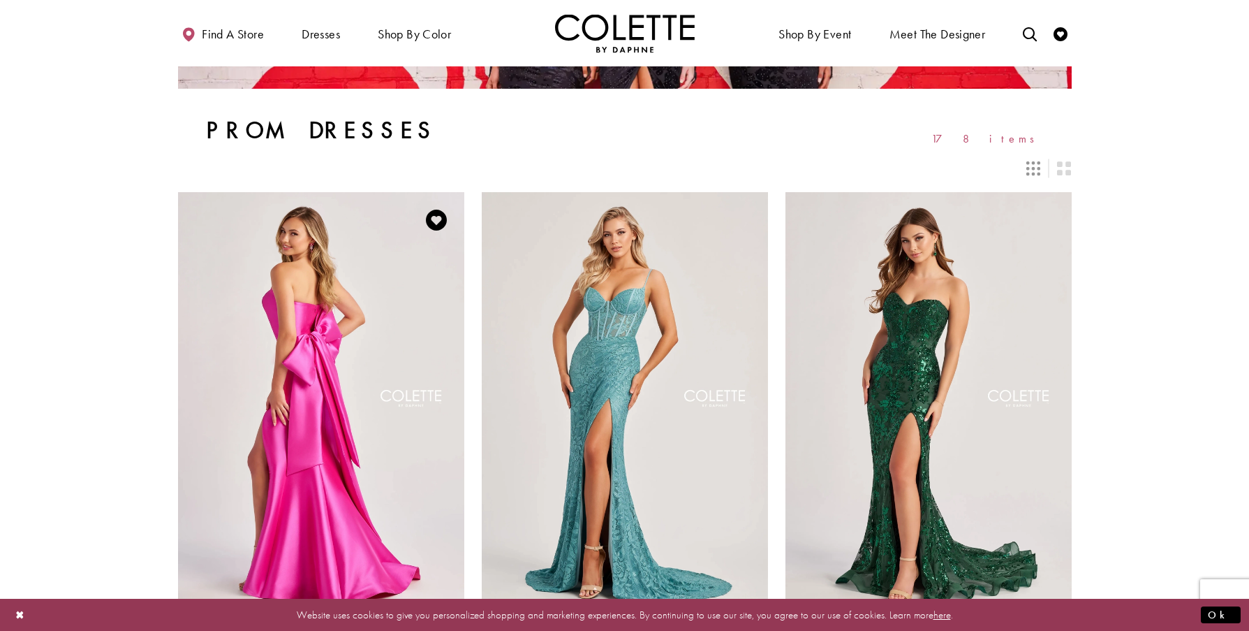
click at [398, 297] on img "Visit Colette by Daphne Style No. CL8470 Page" at bounding box center [321, 400] width 286 height 416
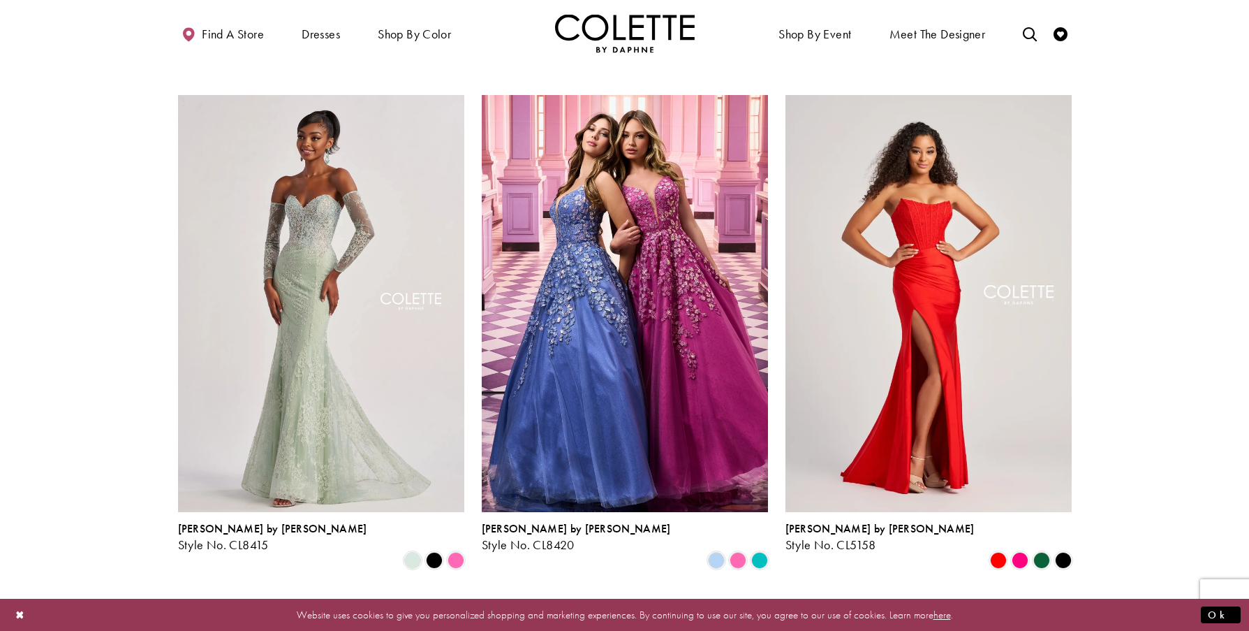
scroll to position [1862, 0]
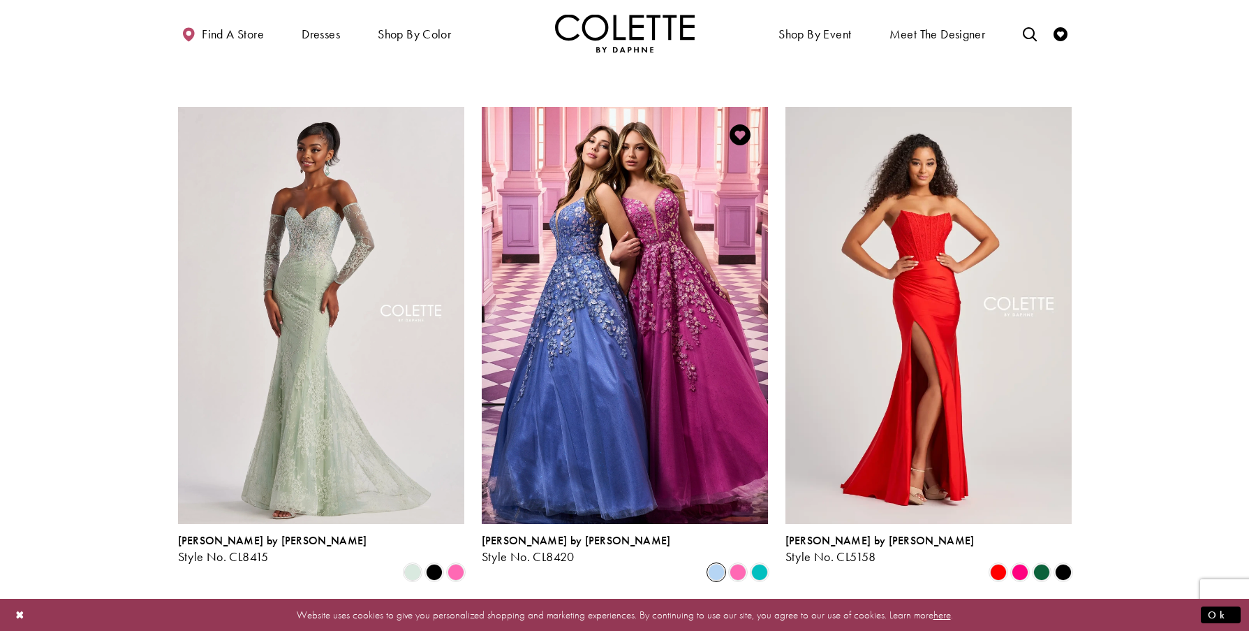
click at [714, 564] on span "Product List" at bounding box center [716, 572] width 17 height 17
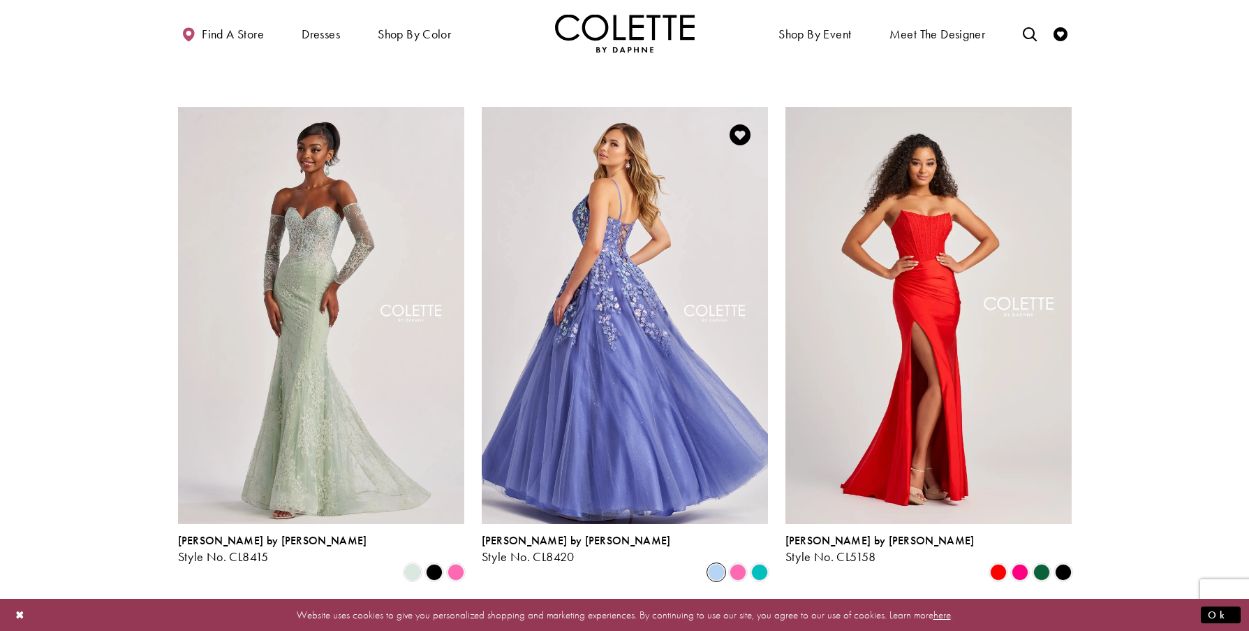
click at [705, 364] on img "Visit Colette by Daphne Style No. CL8420 Page" at bounding box center [625, 315] width 286 height 416
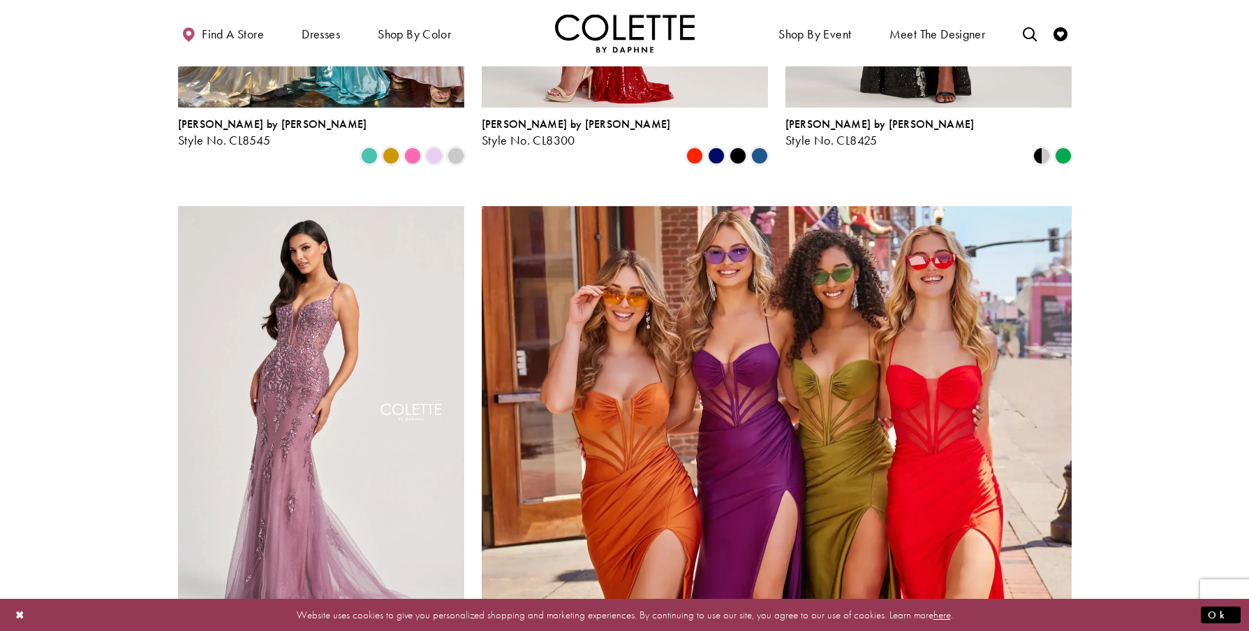
scroll to position [3026, 0]
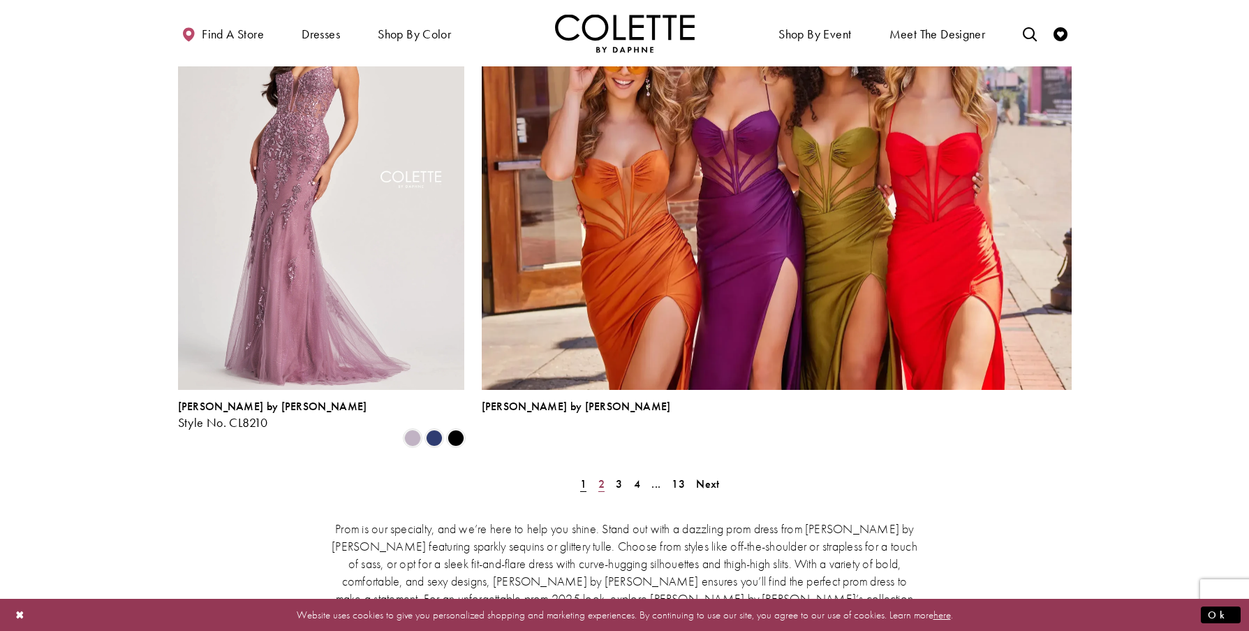
click at [601, 476] on span "2" at bounding box center [601, 483] width 6 height 15
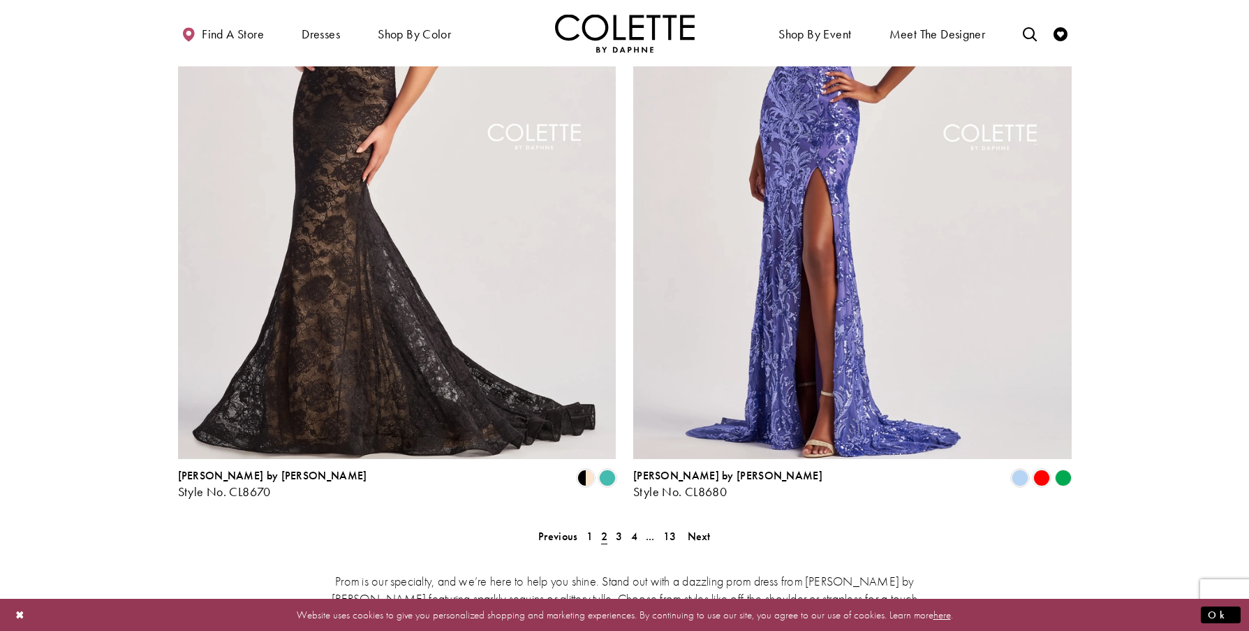
scroll to position [2686, 0]
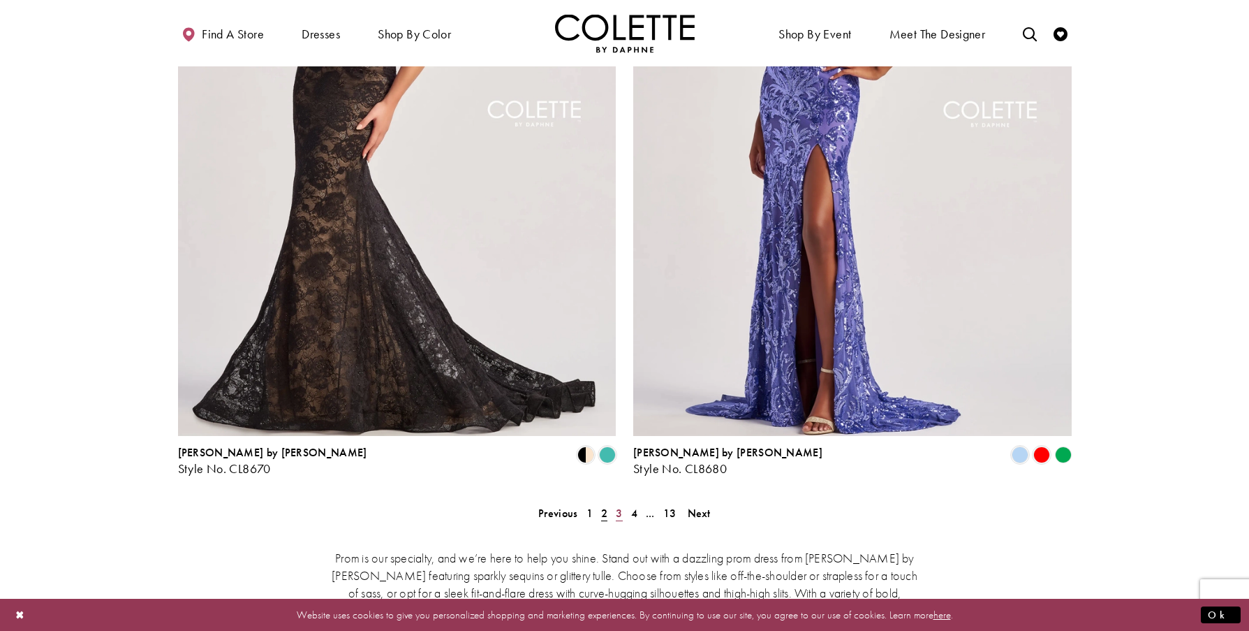
click at [619, 506] on span "3" at bounding box center [619, 513] width 6 height 15
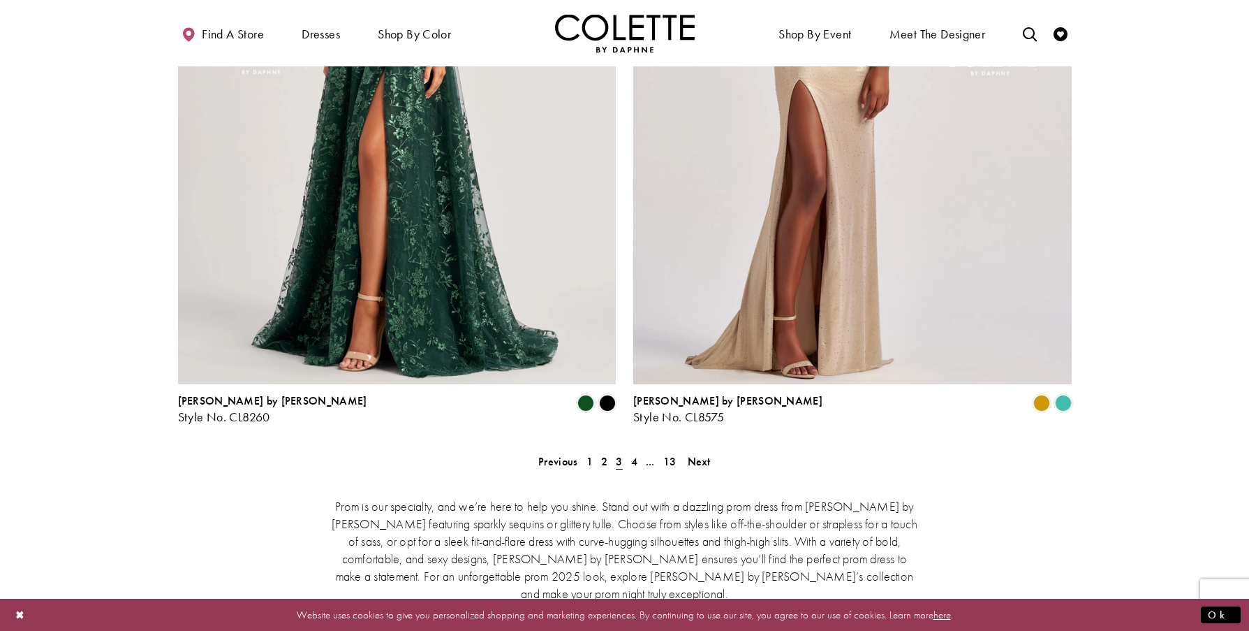
scroll to position [2762, 0]
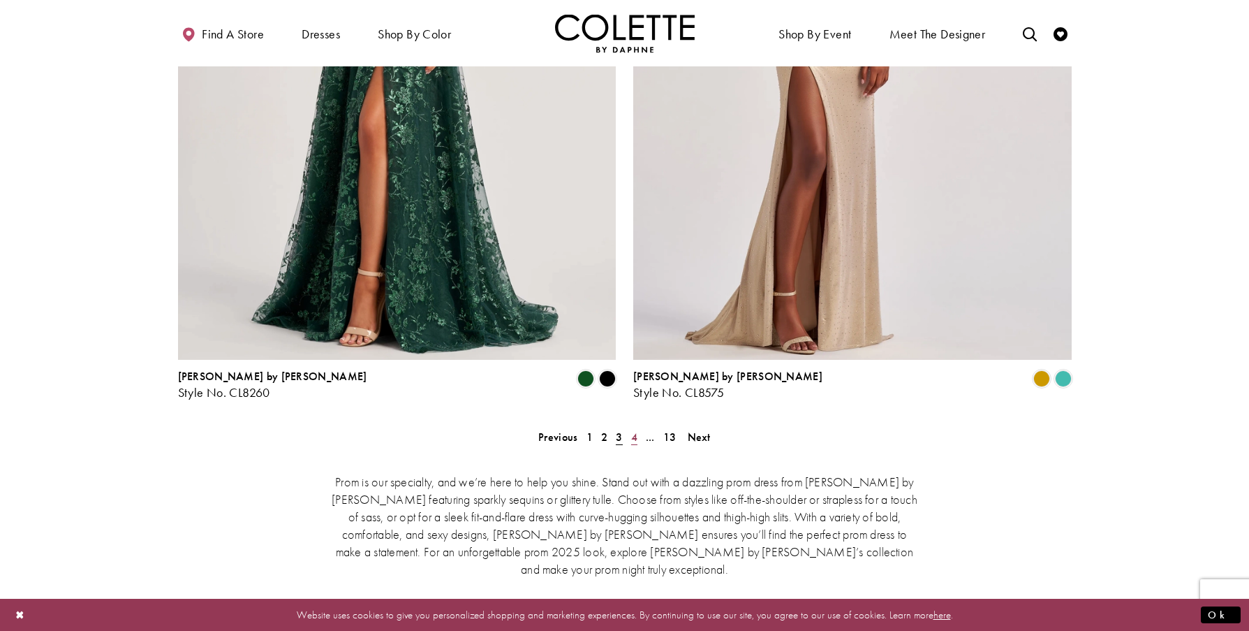
click at [634, 429] on span "4" at bounding box center [634, 436] width 6 height 15
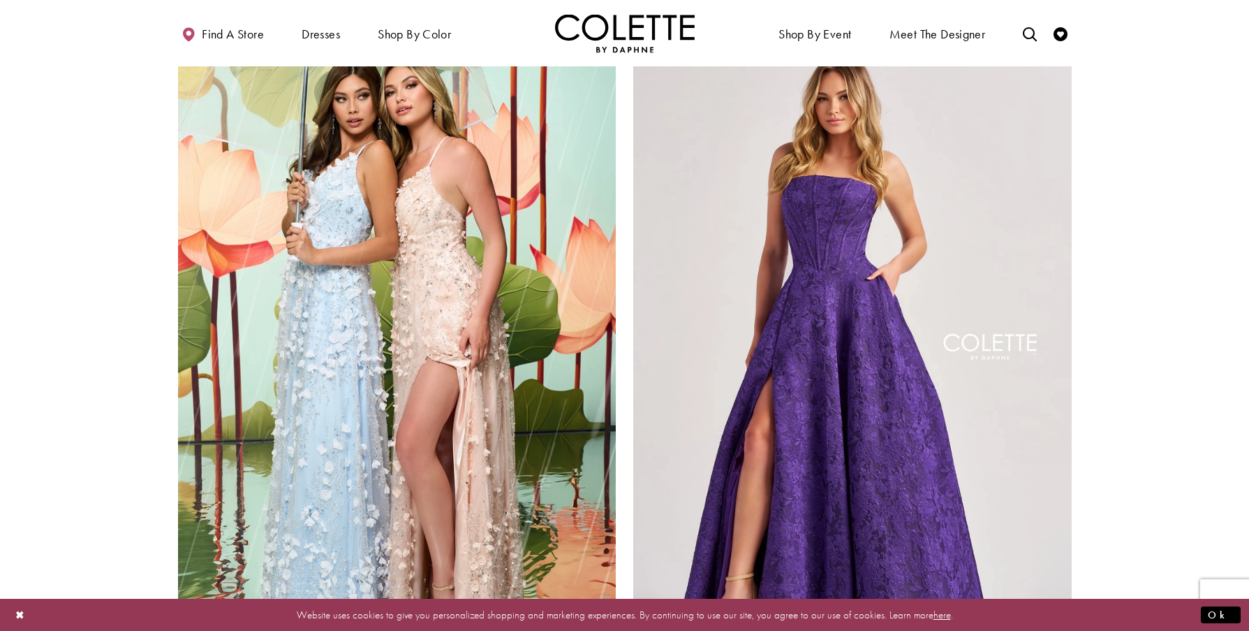
scroll to position [2686, 0]
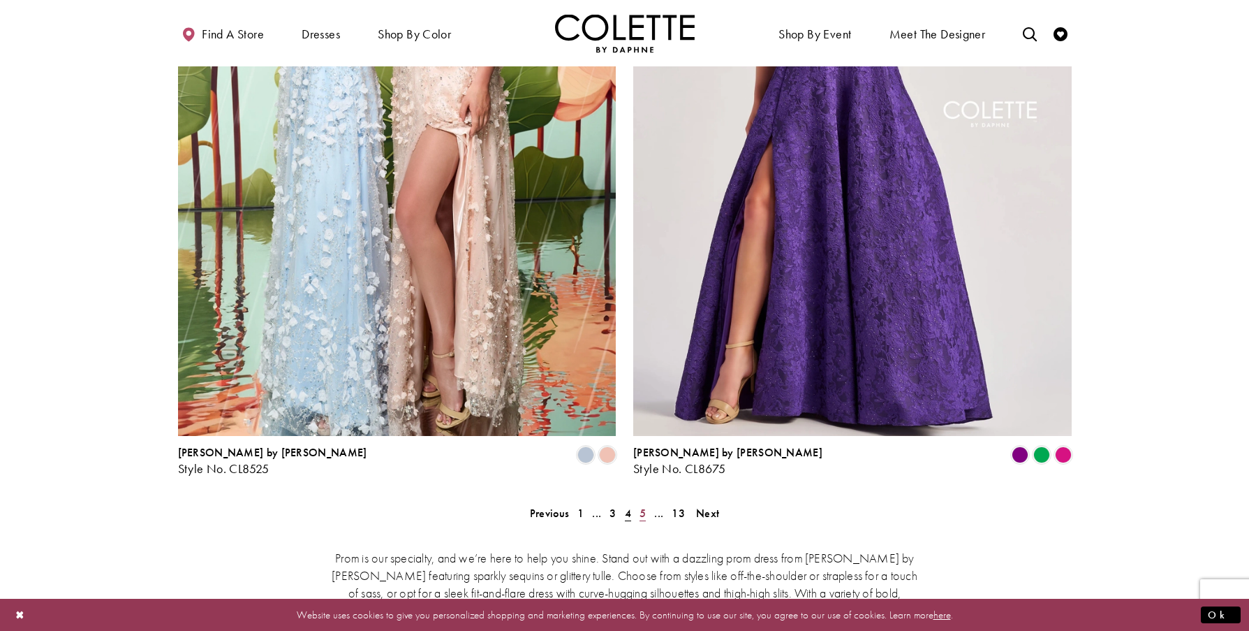
click at [644, 506] on span "5" at bounding box center [643, 513] width 6 height 15
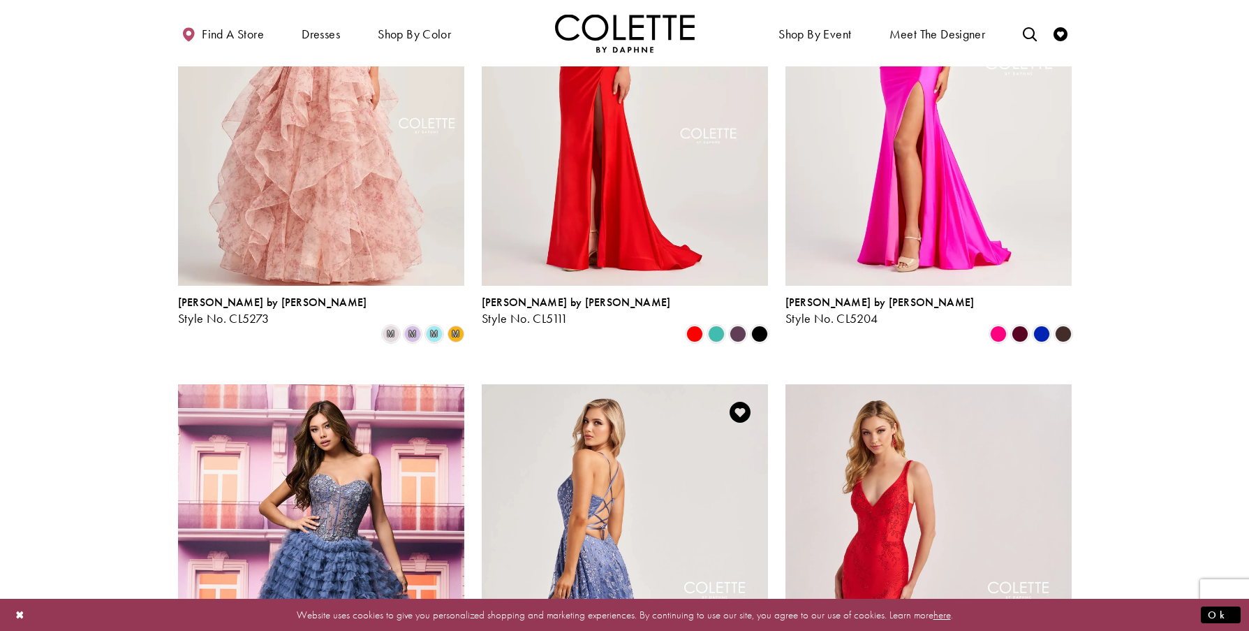
scroll to position [1056, 0]
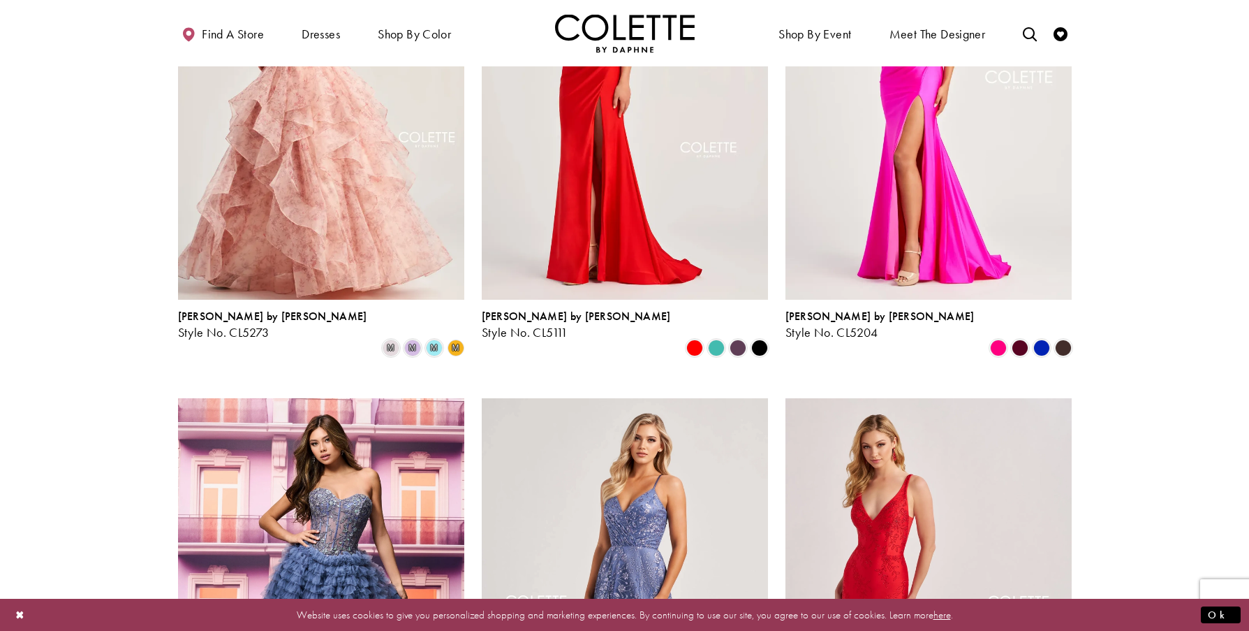
click at [337, 182] on img "Visit Colette by Daphne Style No. CL5273 Page" at bounding box center [321, 91] width 286 height 416
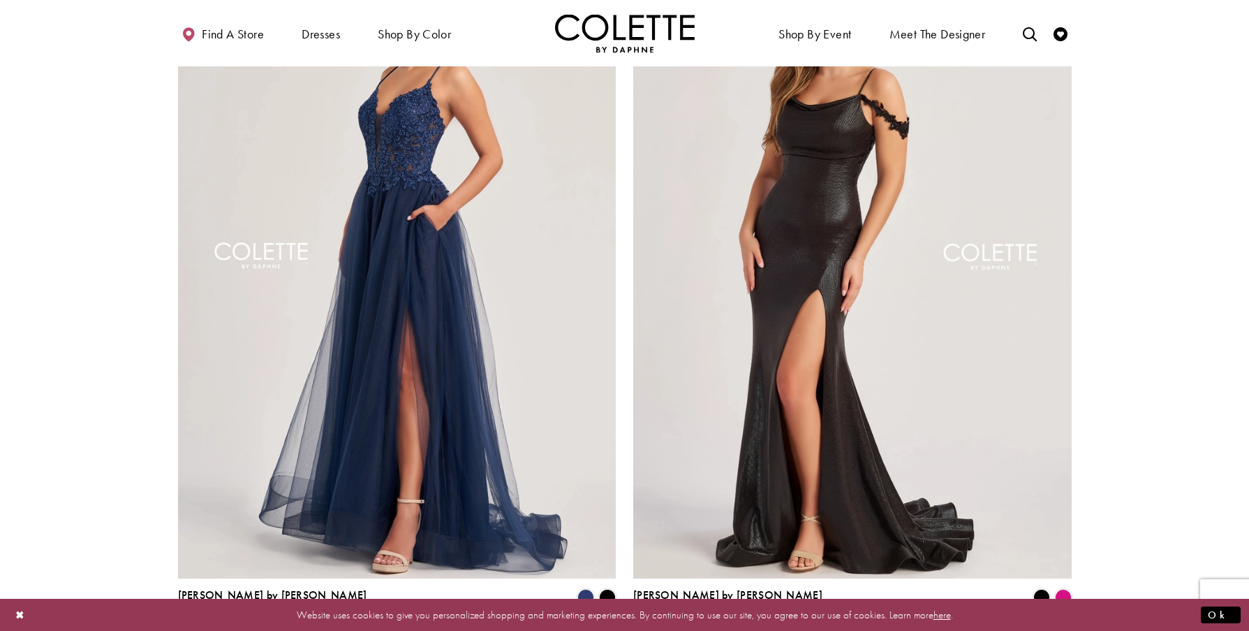
scroll to position [1830, 0]
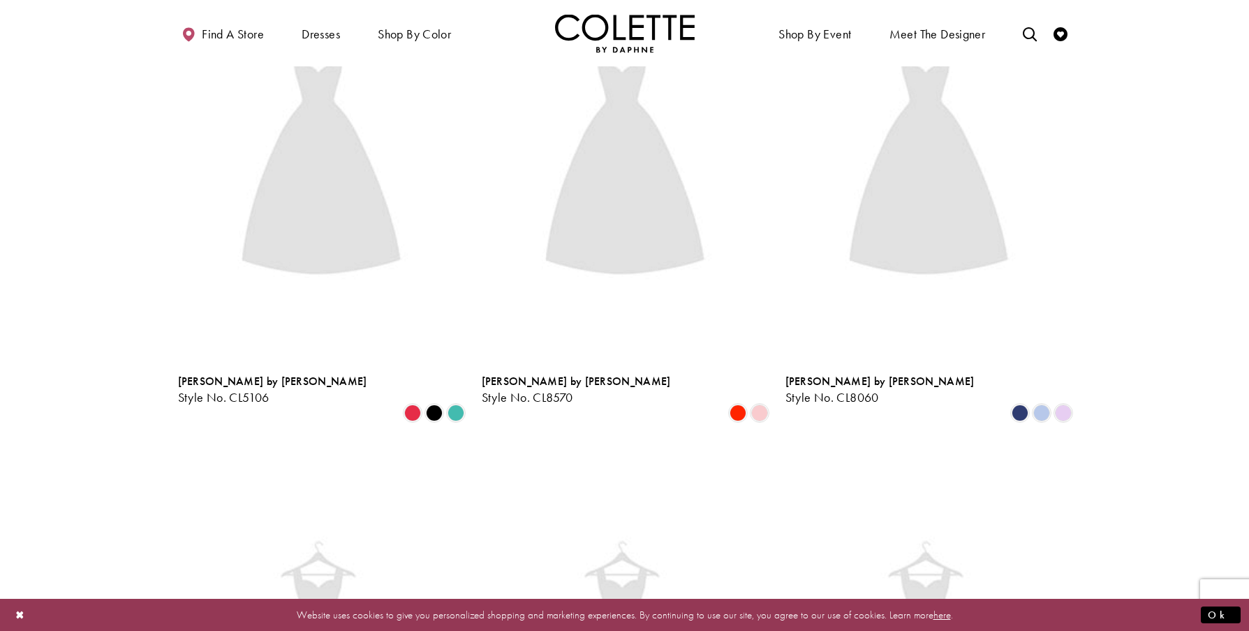
scroll to position [358, 0]
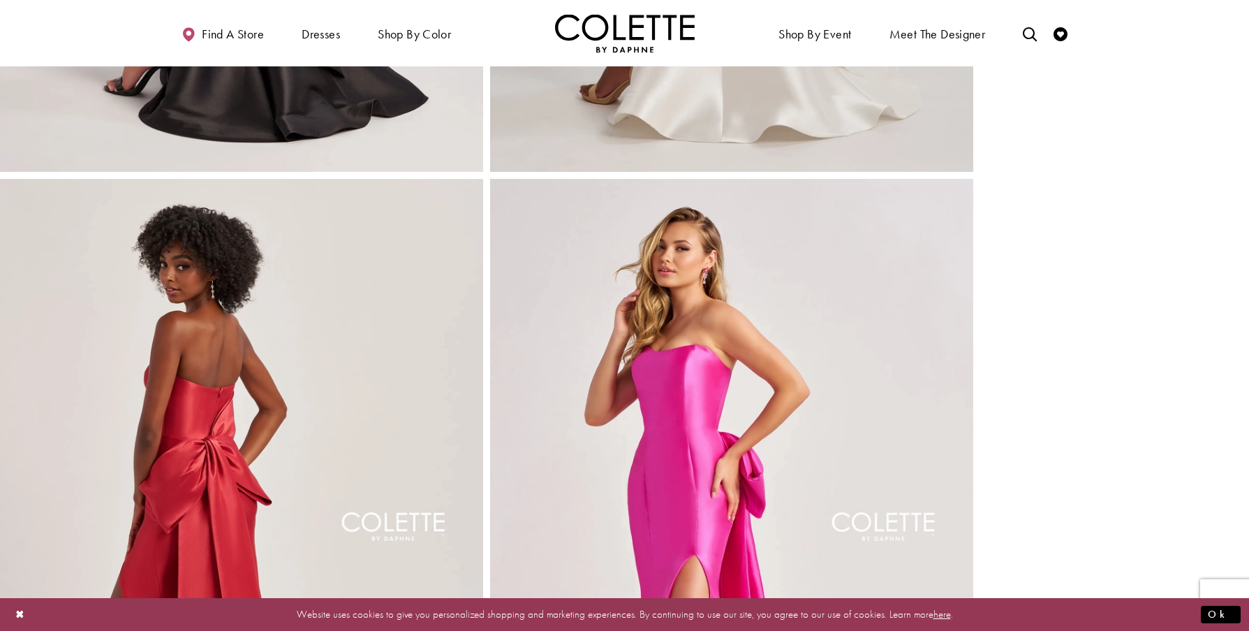
scroll to position [1862, 0]
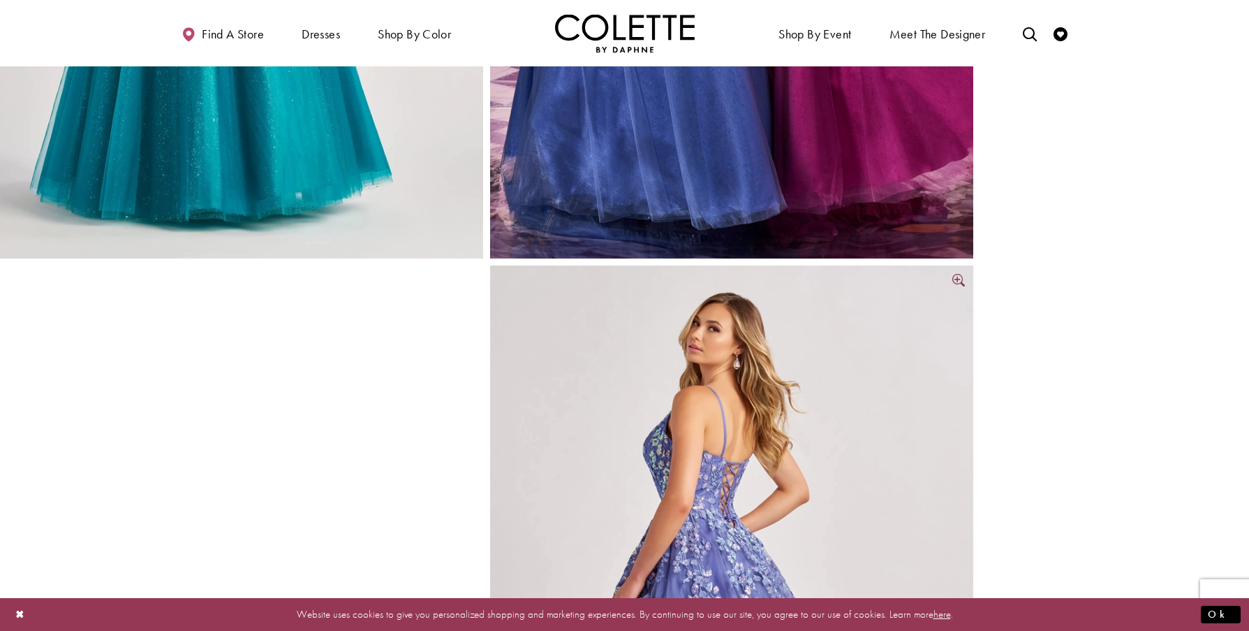
scroll to position [233, 0]
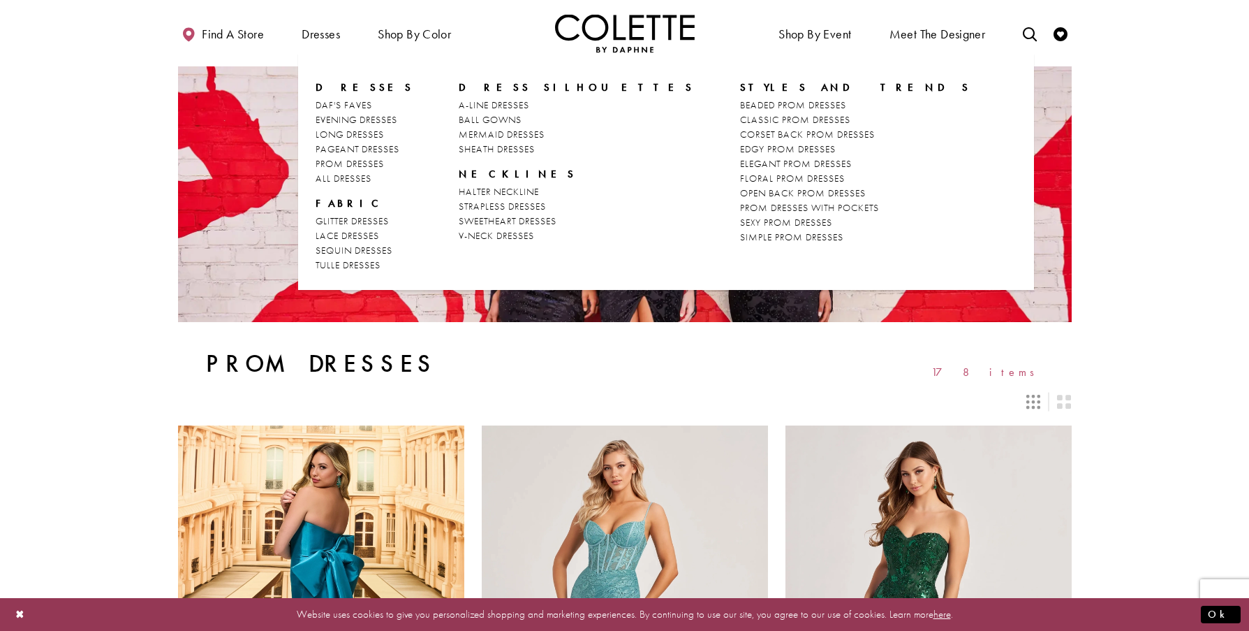
click at [478, 83] on span "DRESS SILHOUETTES" at bounding box center [576, 87] width 235 height 14
click at [479, 103] on span "A-LINE DRESSES" at bounding box center [494, 104] width 71 height 13
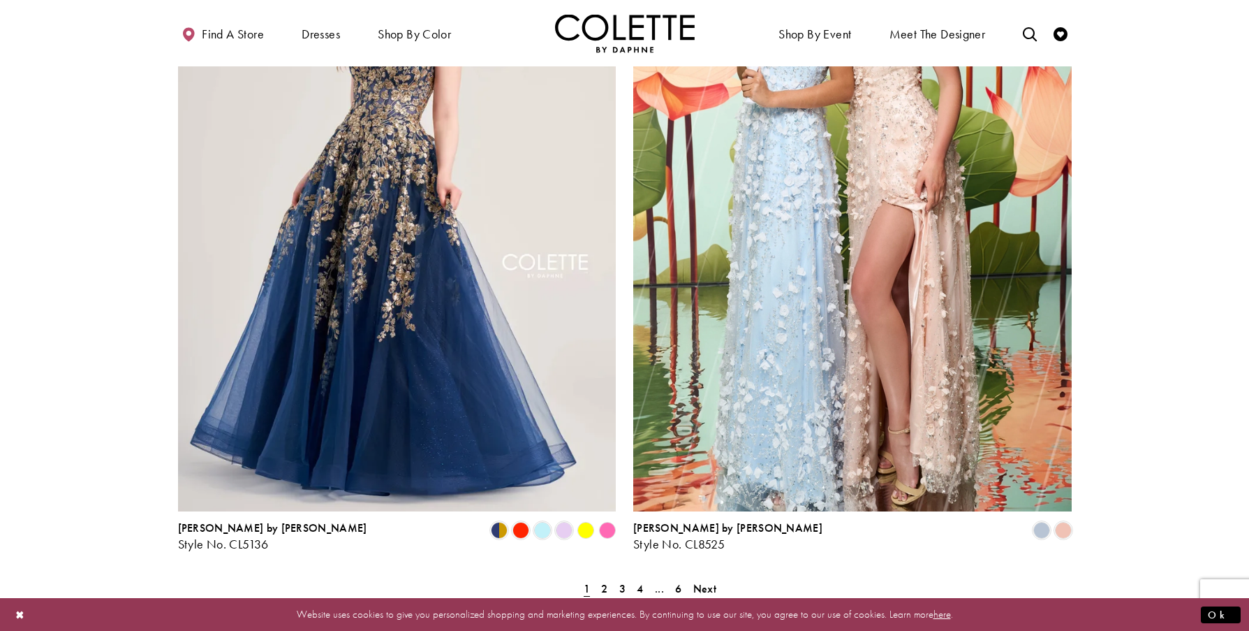
scroll to position [2561, 0]
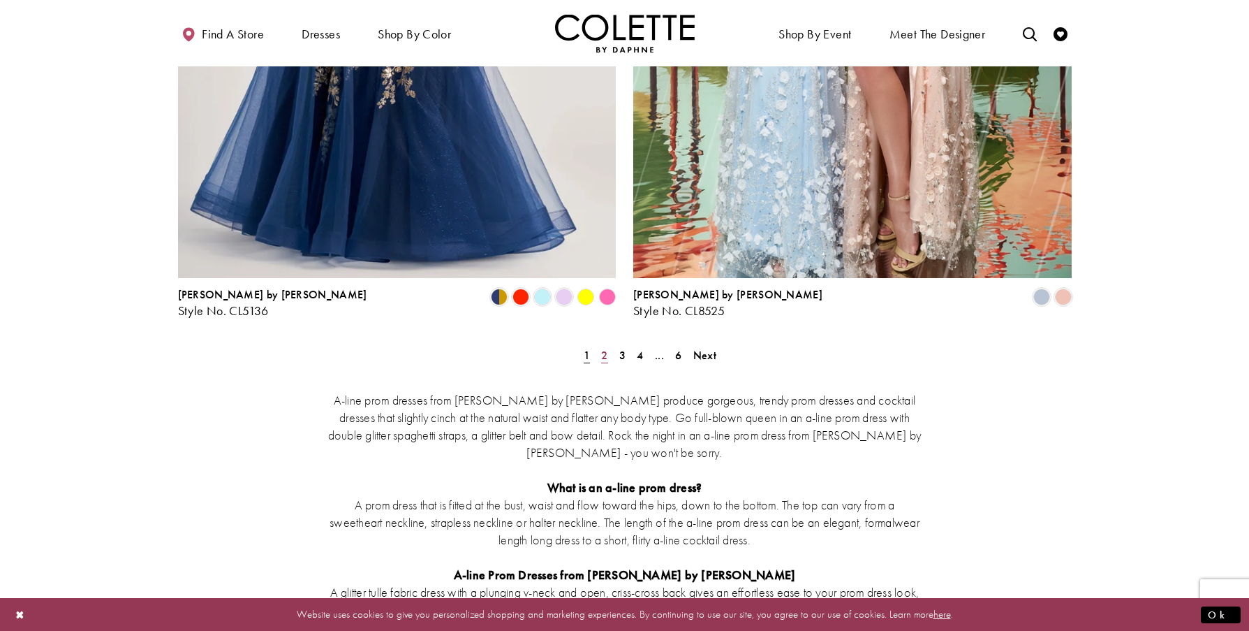
click at [603, 348] on span "2" at bounding box center [604, 355] width 6 height 15
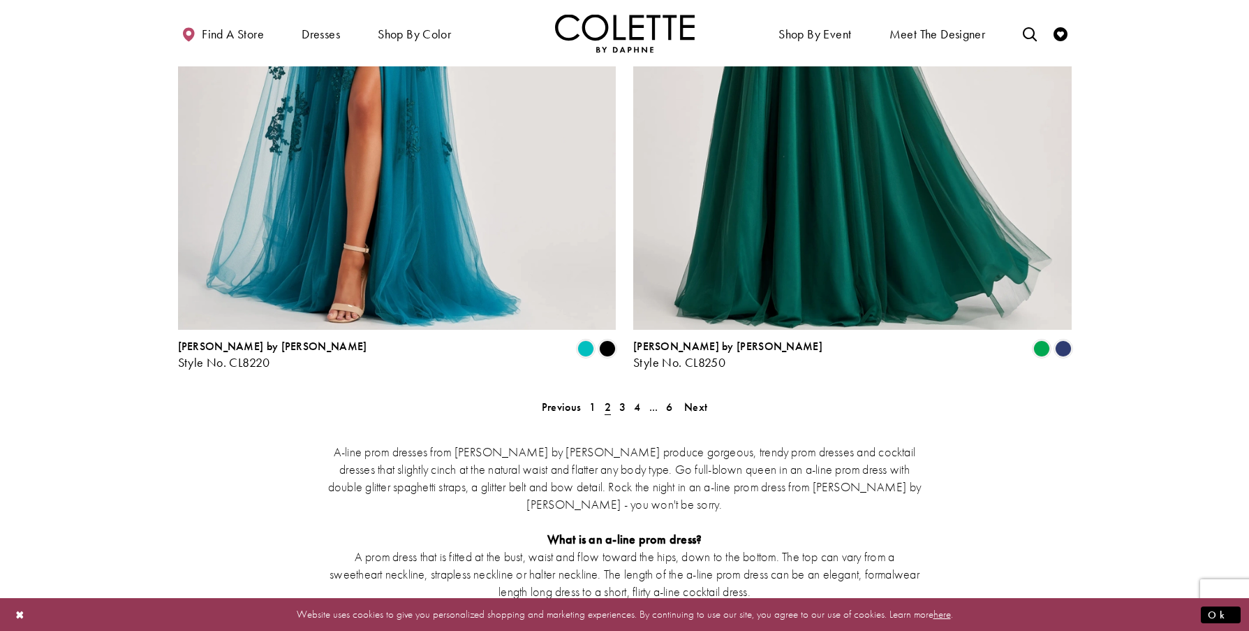
scroll to position [2635, 0]
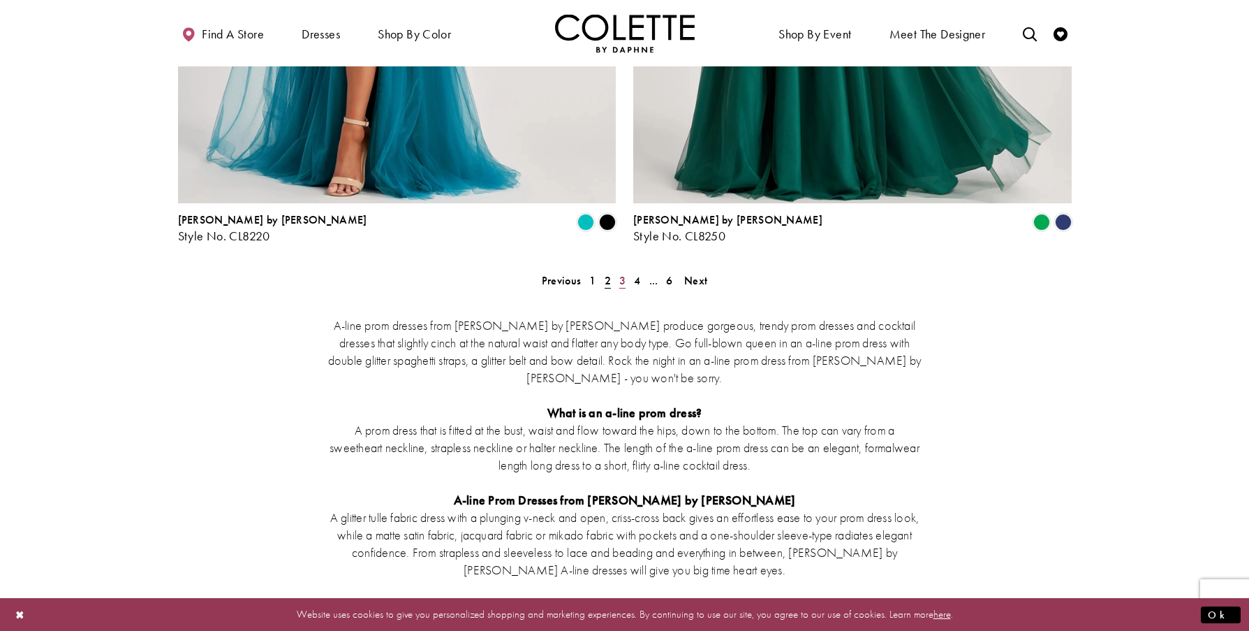
click at [619, 270] on link "3" at bounding box center [622, 280] width 15 height 20
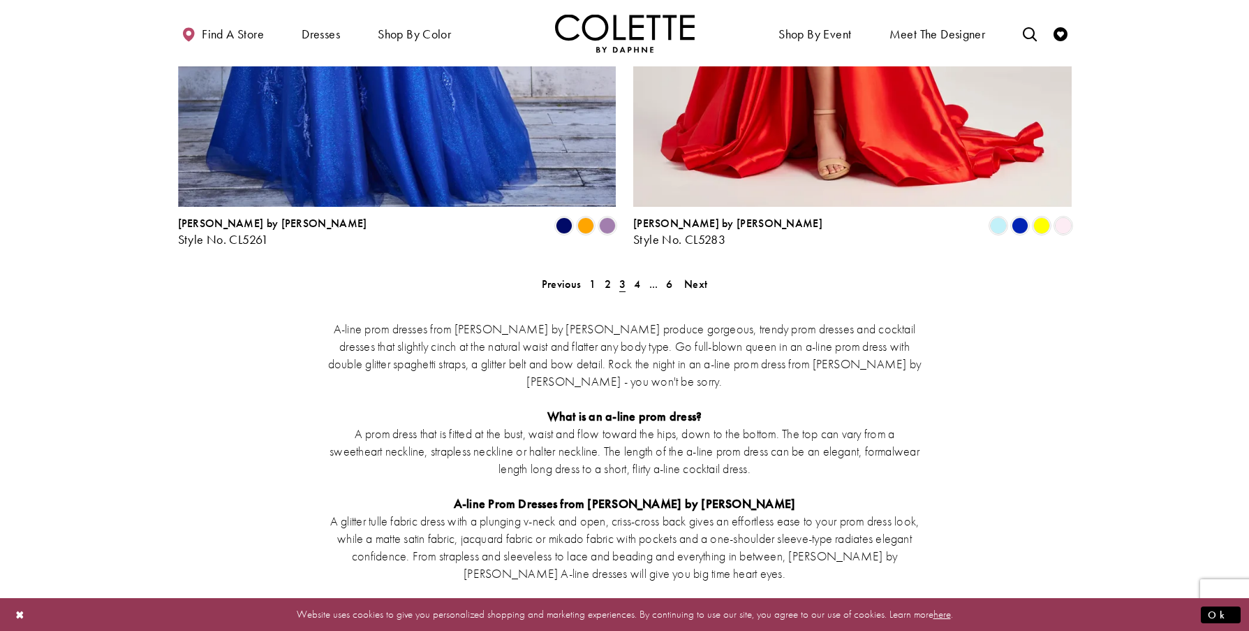
scroll to position [2636, 0]
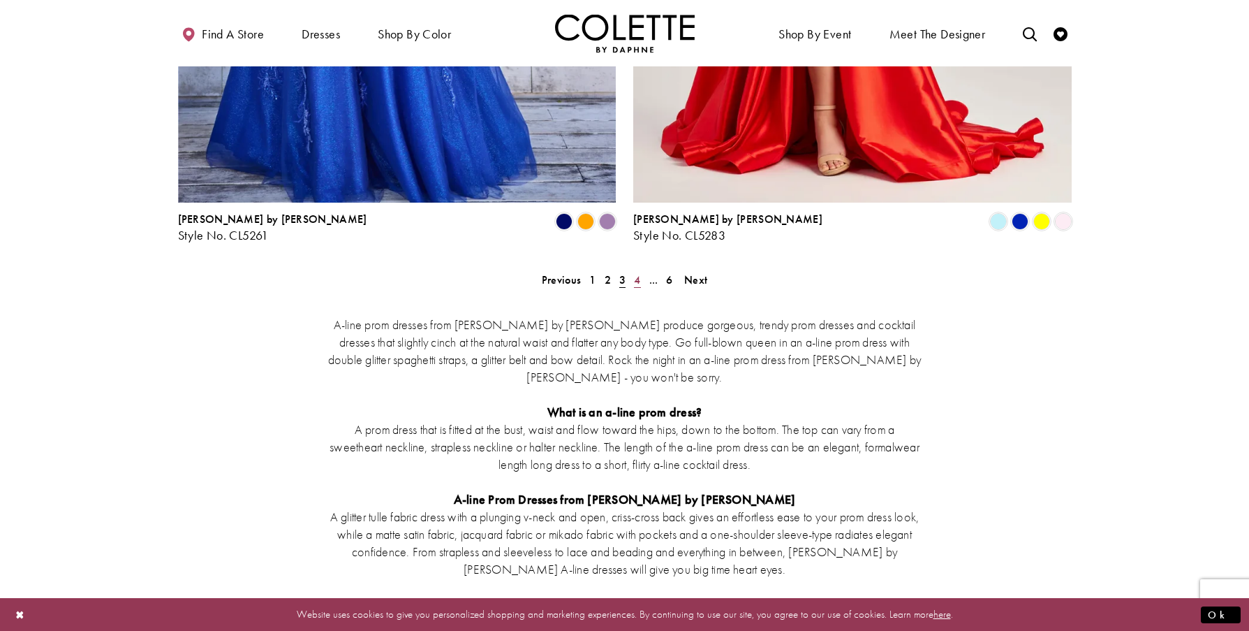
click at [635, 272] on span "4" at bounding box center [637, 279] width 6 height 15
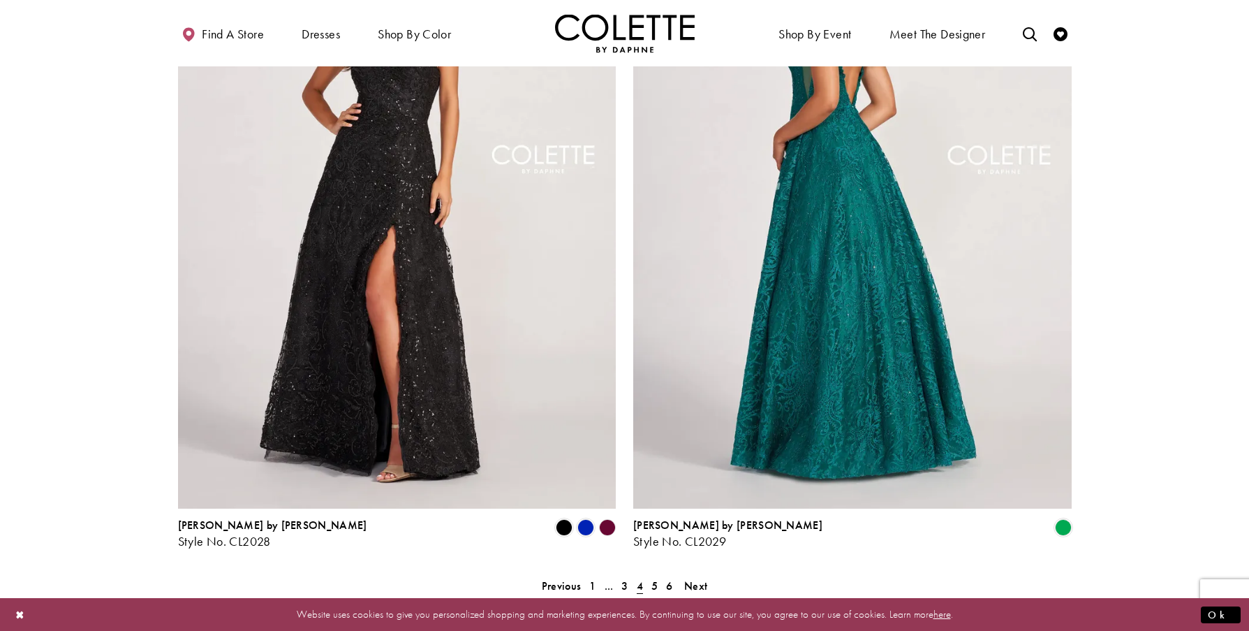
scroll to position [2403, 0]
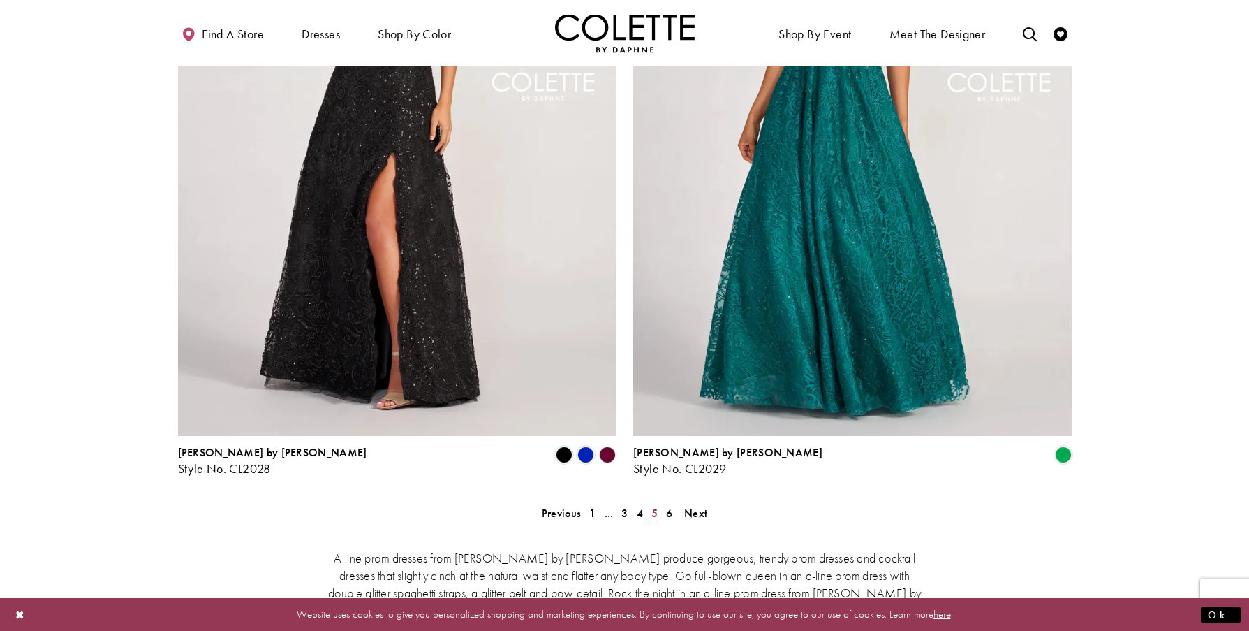
click at [656, 506] on span "5" at bounding box center [654, 513] width 6 height 15
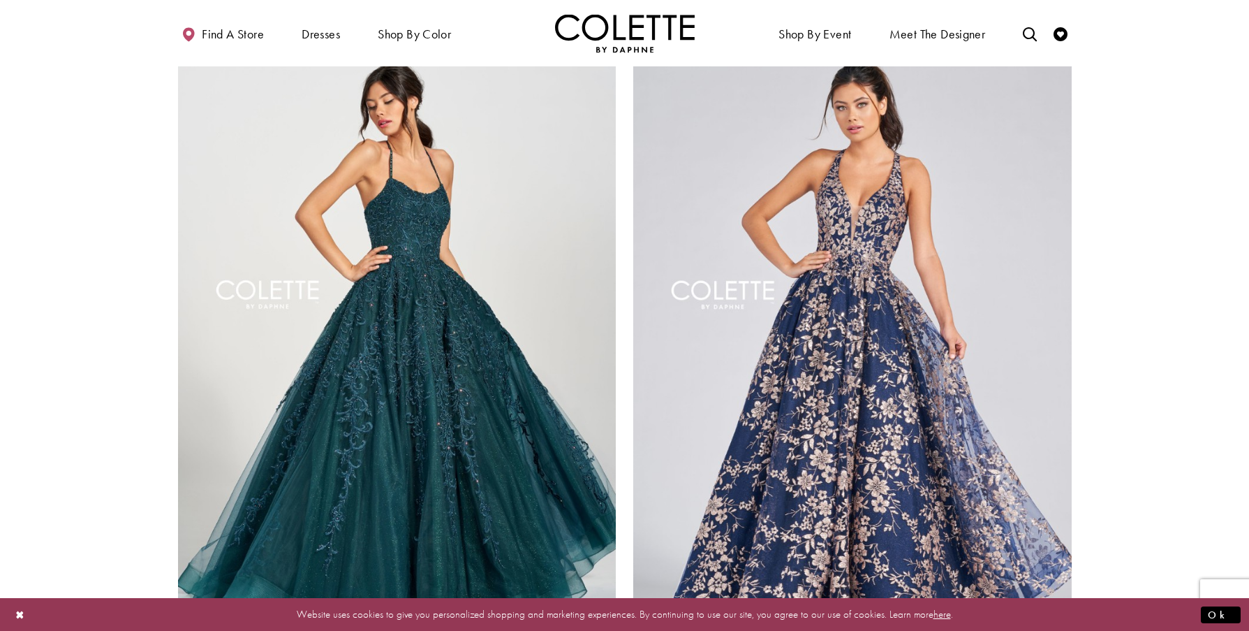
scroll to position [2403, 0]
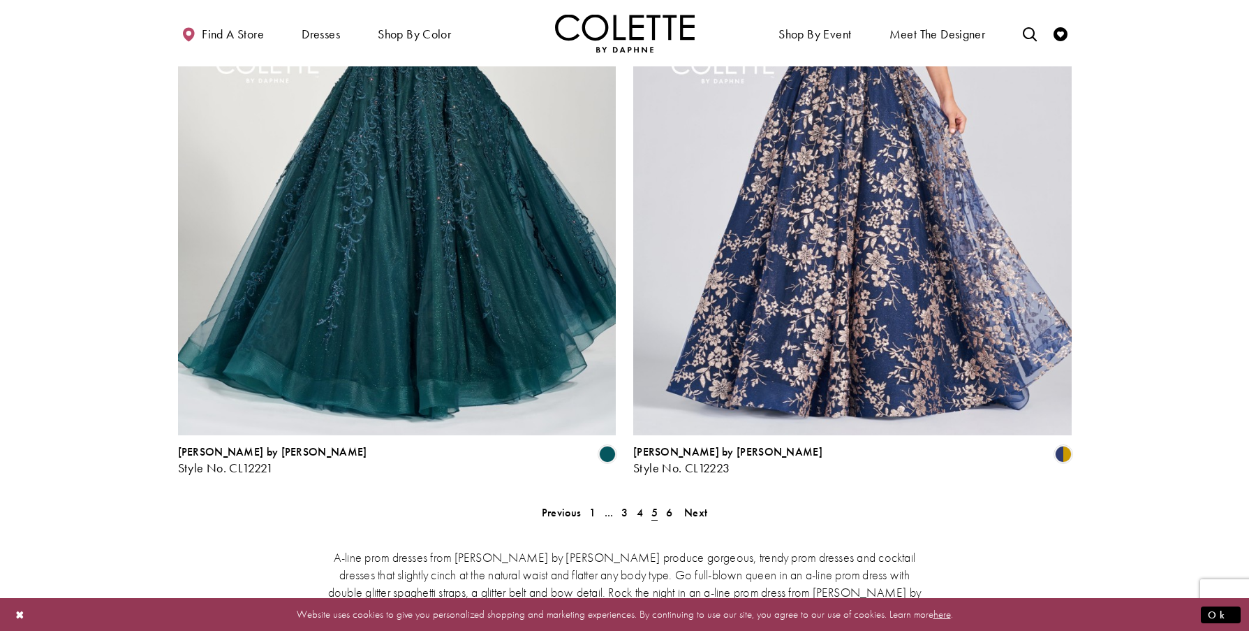
click at [655, 505] on span "5" at bounding box center [654, 512] width 6 height 15
click at [670, 505] on span "6" at bounding box center [669, 512] width 6 height 15
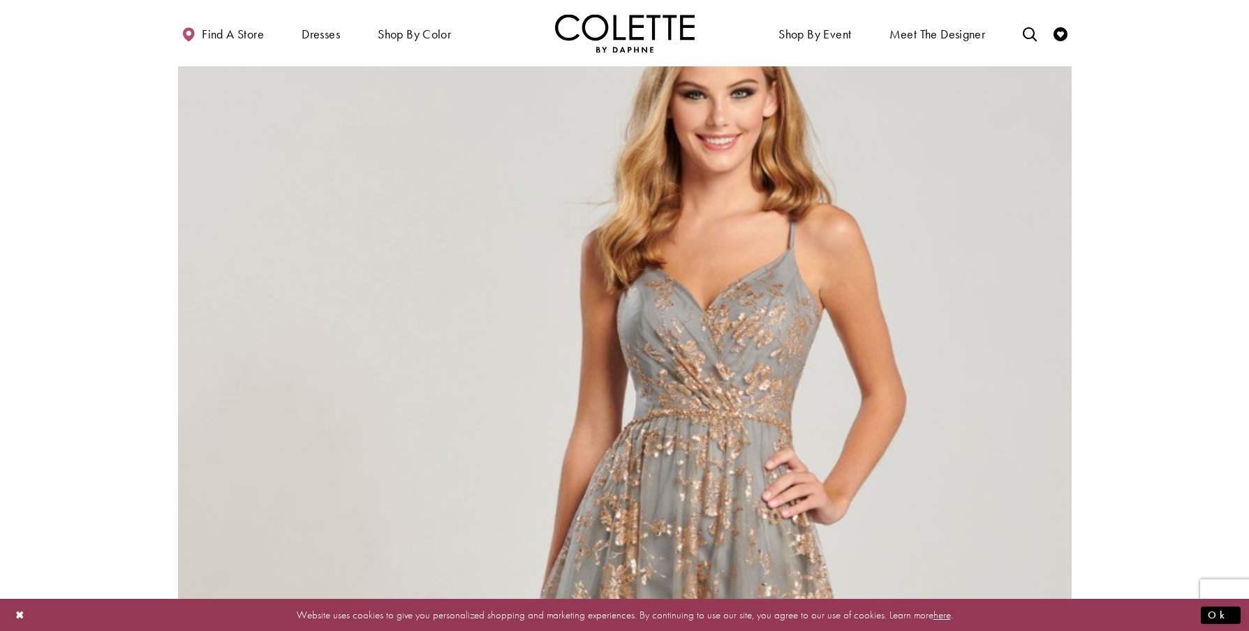
scroll to position [1239, 0]
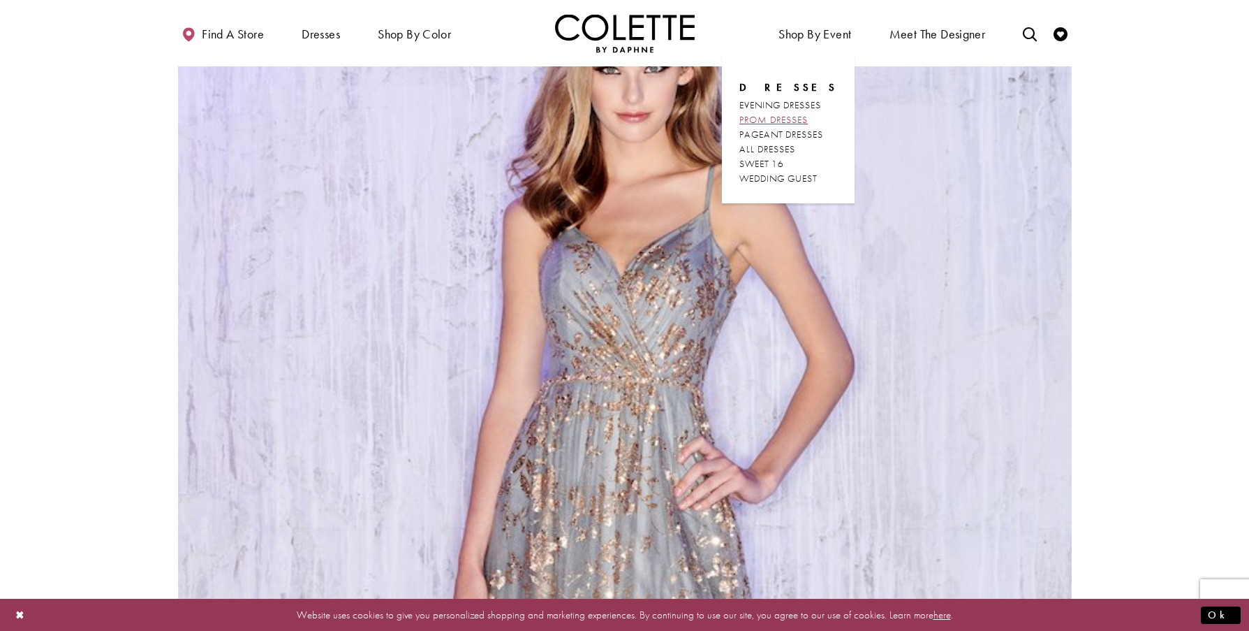
click at [782, 114] on span "PROM DRESSES" at bounding box center [773, 119] width 68 height 13
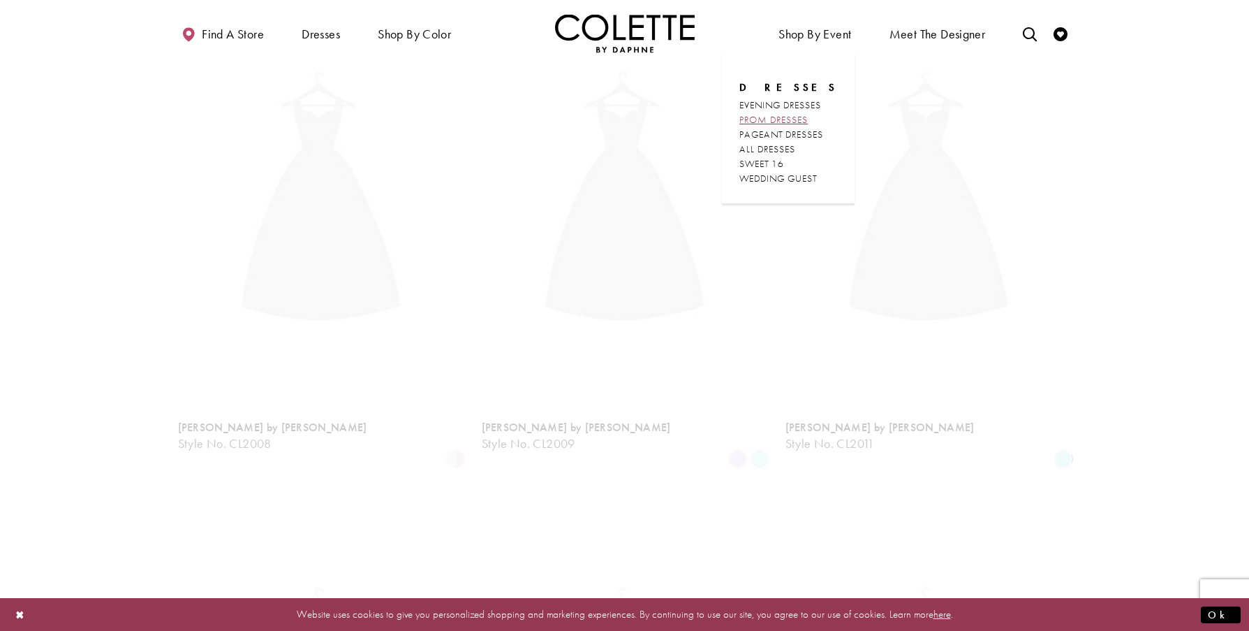
scroll to position [75, 0]
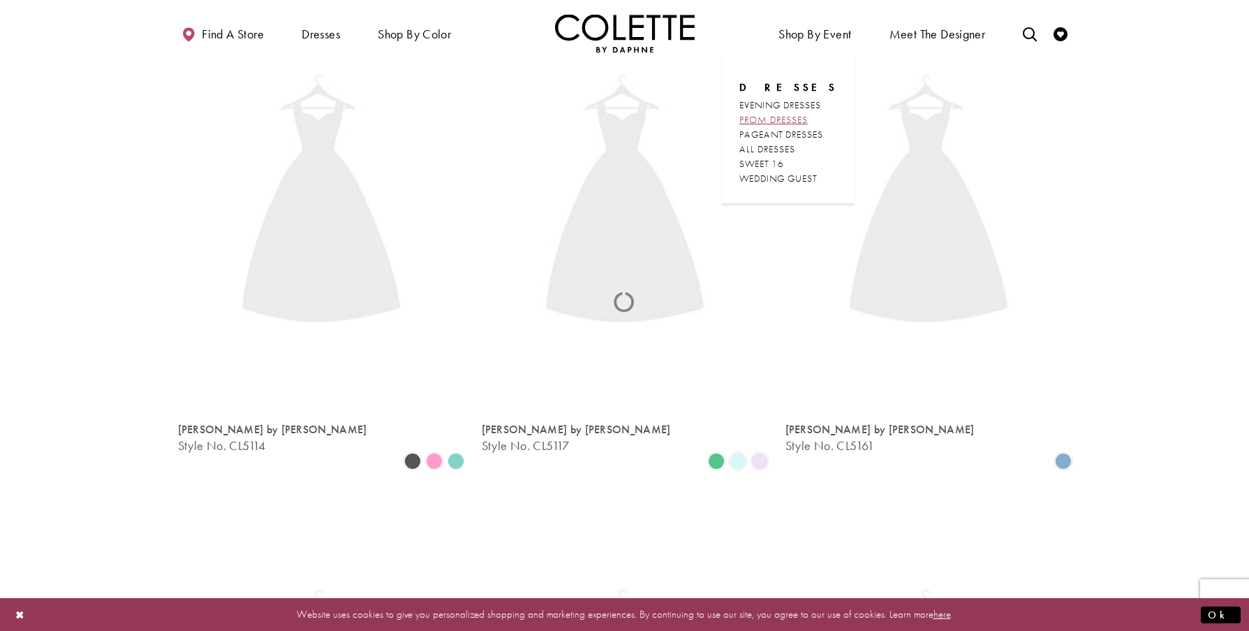
scroll to position [75, 0]
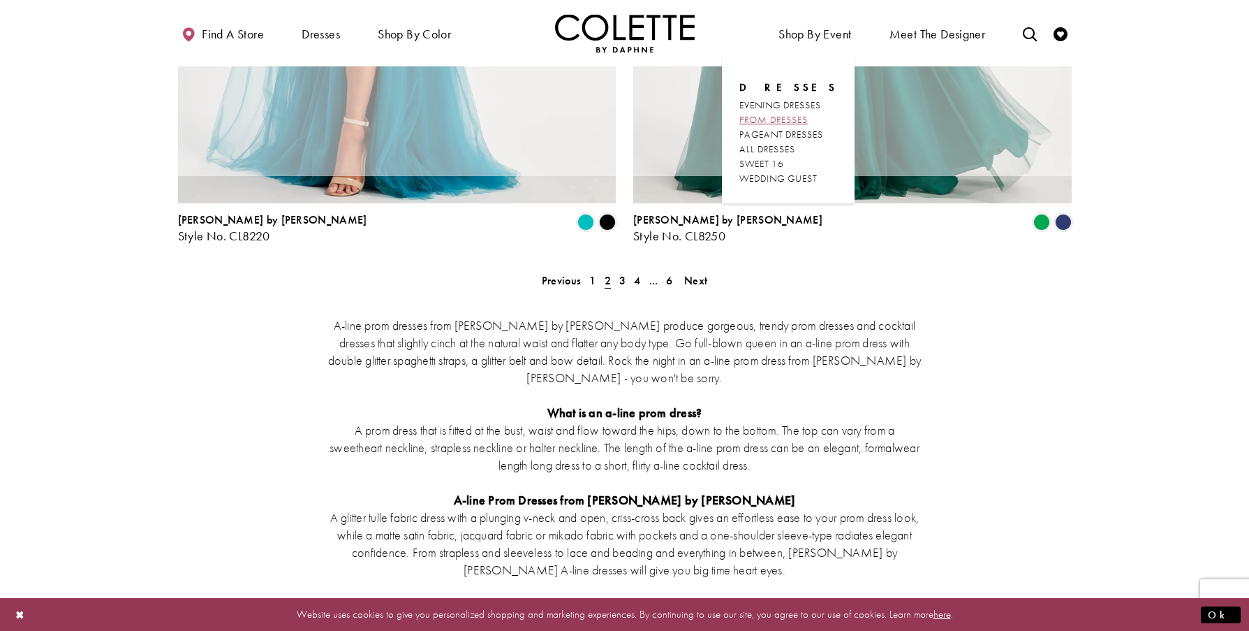
scroll to position [75, 0]
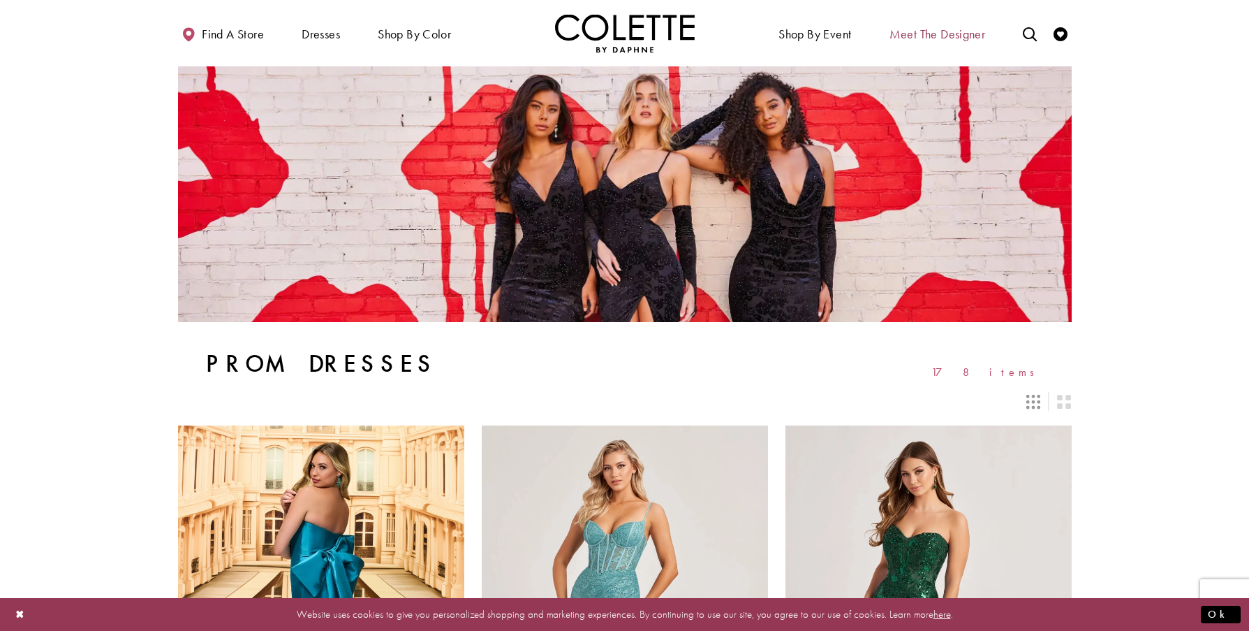
click at [936, 31] on span "Meet the designer" at bounding box center [938, 34] width 96 height 14
